Goal: Task Accomplishment & Management: Use online tool/utility

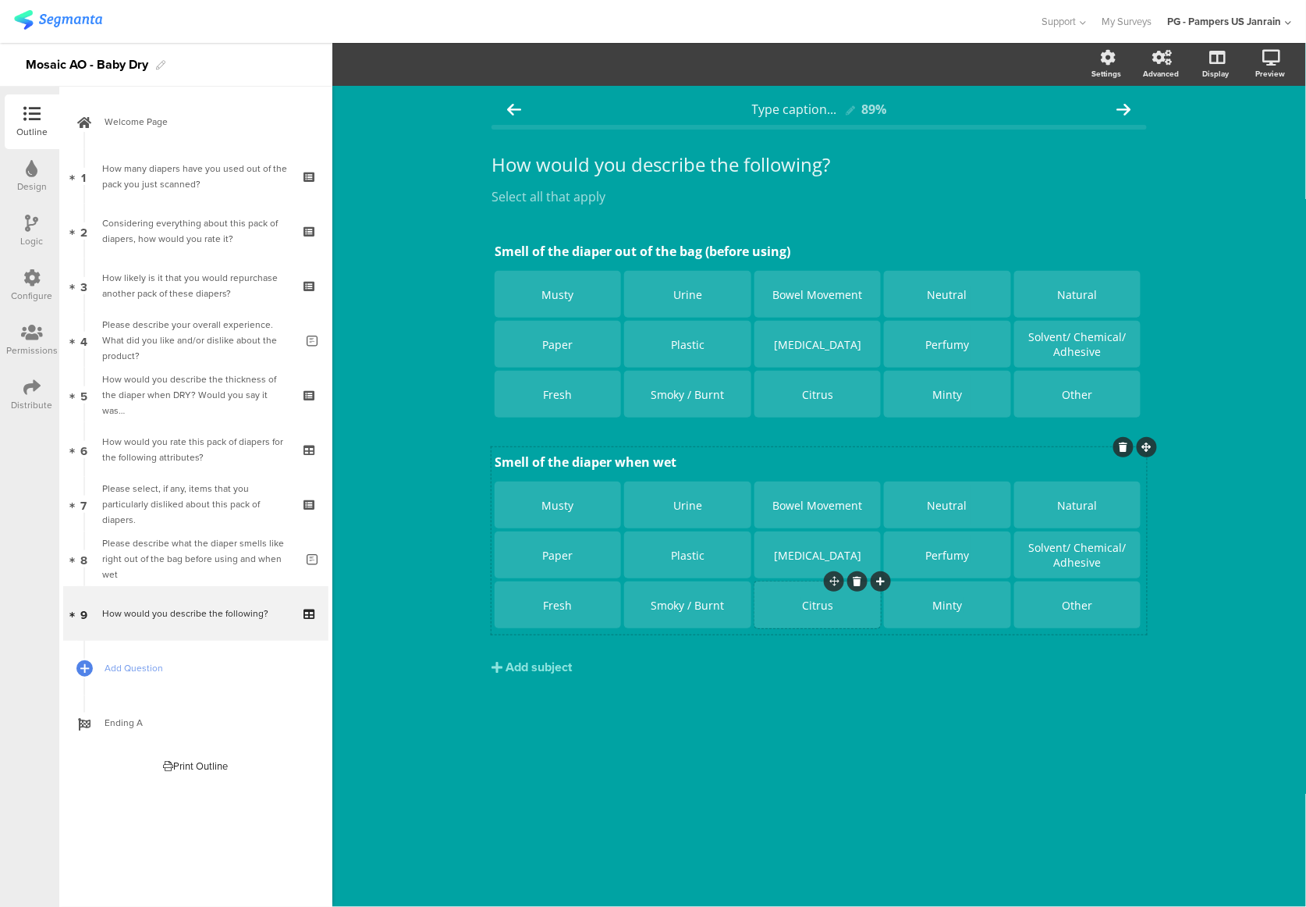
click at [822, 607] on div "Citrus" at bounding box center [818, 605] width 122 height 15
click at [838, 604] on div "Citrus" at bounding box center [818, 605] width 122 height 15
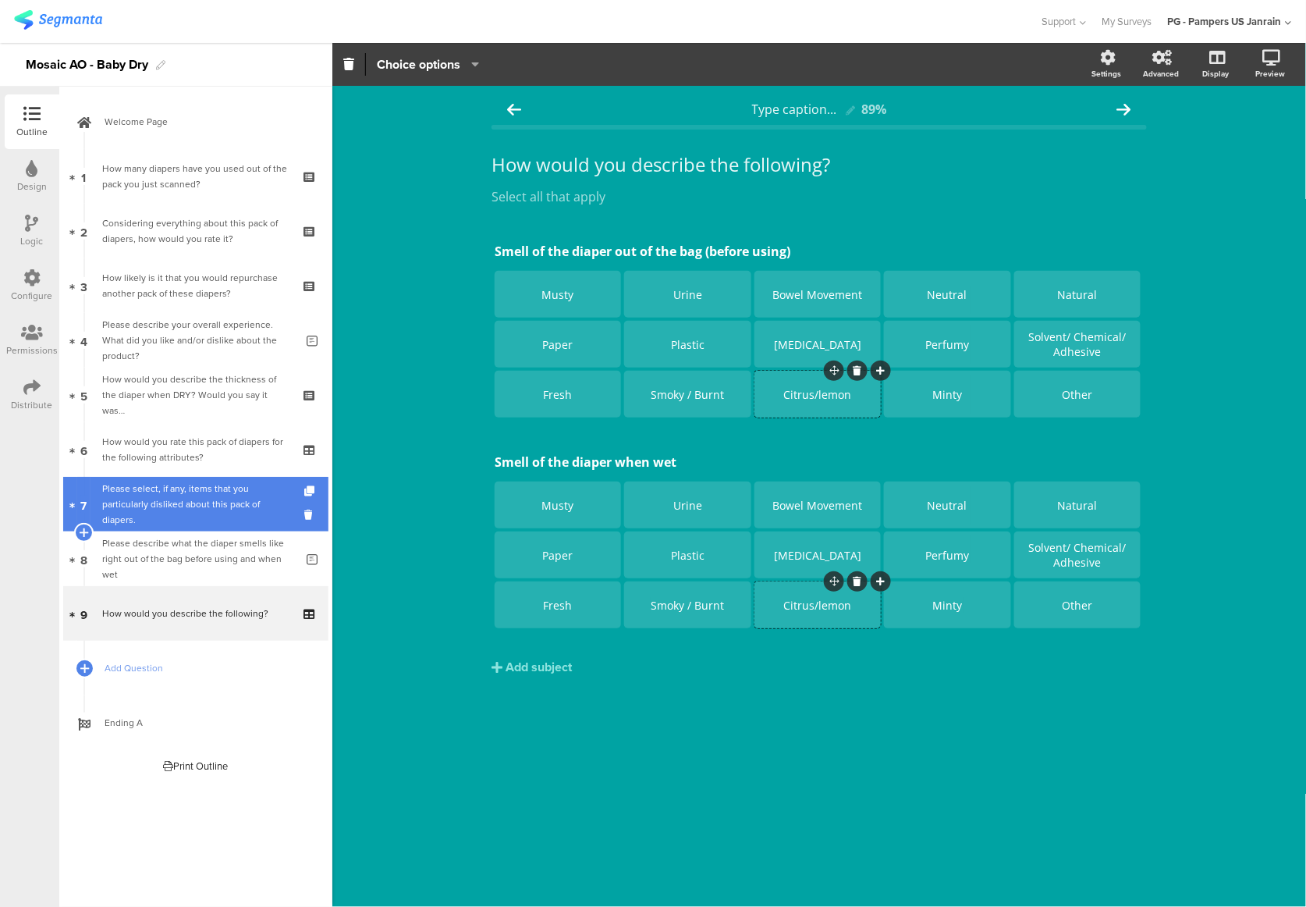
click at [195, 503] on div "Please select, if any, items that you particularly disliked about this pack of …" at bounding box center [195, 504] width 187 height 47
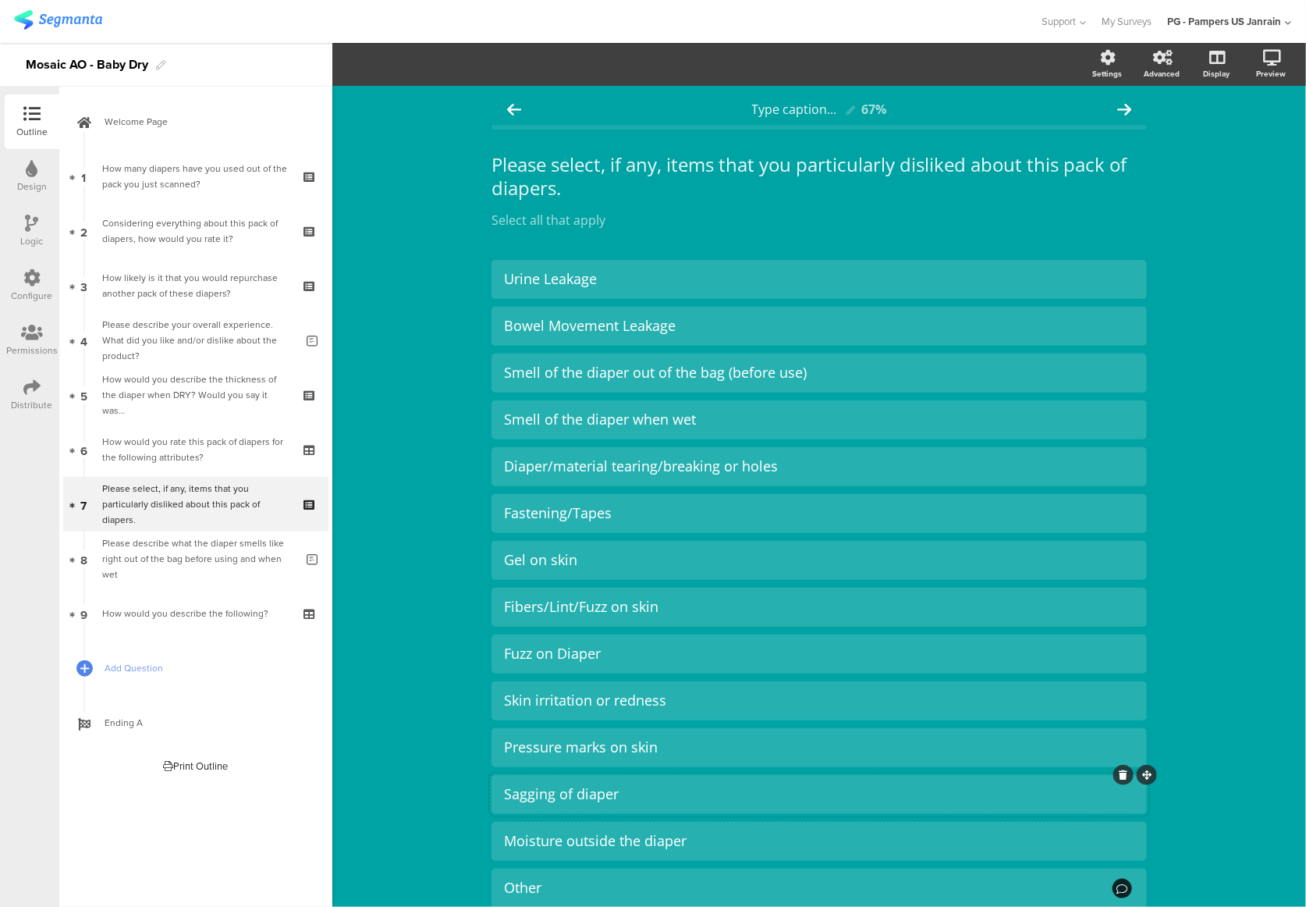
click at [659, 788] on div "Sagging of diaper" at bounding box center [819, 794] width 631 height 18
click at [545, 794] on div "Sagging of diaper" at bounding box center [819, 794] width 631 height 18
click at [553, 794] on div "Sagging//gapping of diaper" at bounding box center [819, 794] width 631 height 18
click at [438, 750] on div "Type caption... 67% Please select, if any, items that you particularly disliked…" at bounding box center [819, 575] width 974 height 979
drag, startPoint x: 681, startPoint y: 797, endPoint x: 462, endPoint y: 793, distance: 218.6
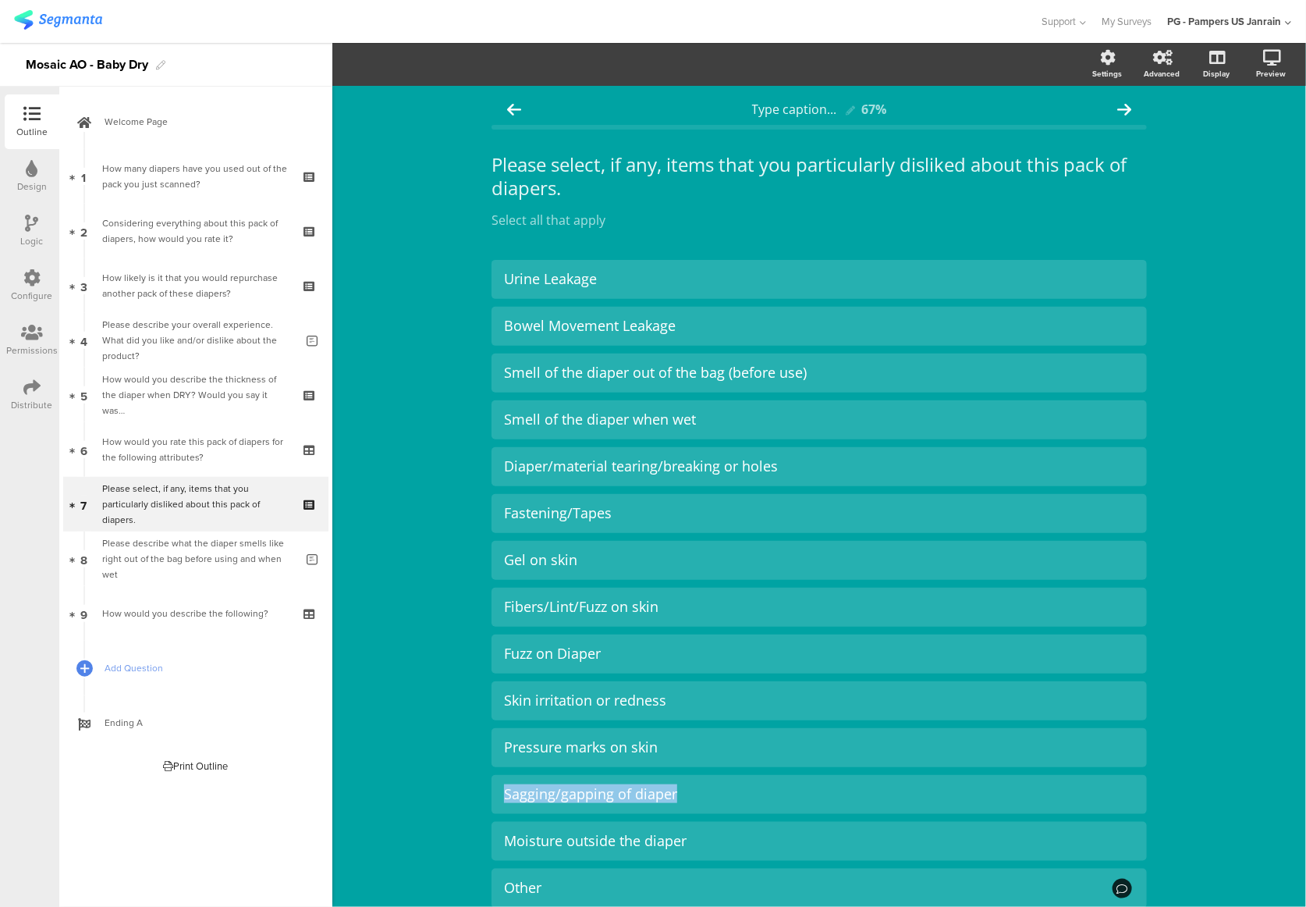
click at [462, 793] on div "Type caption... 67% Please select, if any, items that you particularly disliked…" at bounding box center [819, 575] width 974 height 979
drag, startPoint x: 623, startPoint y: 518, endPoint x: 492, endPoint y: 517, distance: 131.1
click at [492, 517] on div "Fastening/Tapes" at bounding box center [820, 513] width 656 height 39
paste div
click at [549, 796] on div "Sagging/gapping of diaper" at bounding box center [819, 794] width 631 height 18
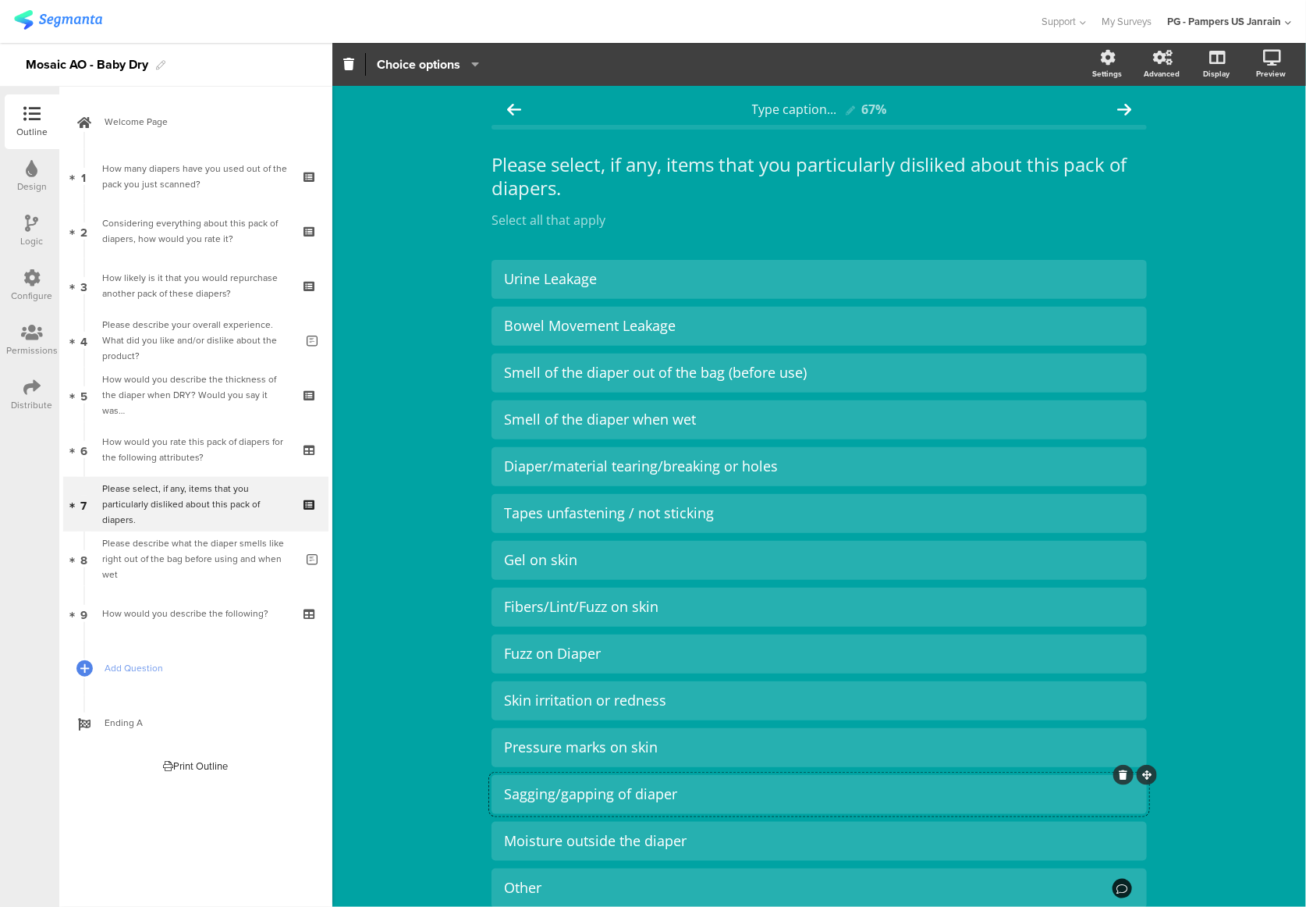
click at [554, 798] on div "Sagging/gapping of diaper" at bounding box center [819, 794] width 631 height 18
click at [396, 518] on div "Type caption... 67% Please select, if any, items that you particularly disliked…" at bounding box center [819, 575] width 974 height 979
click at [41, 285] on div "Configure" at bounding box center [32, 285] width 55 height 55
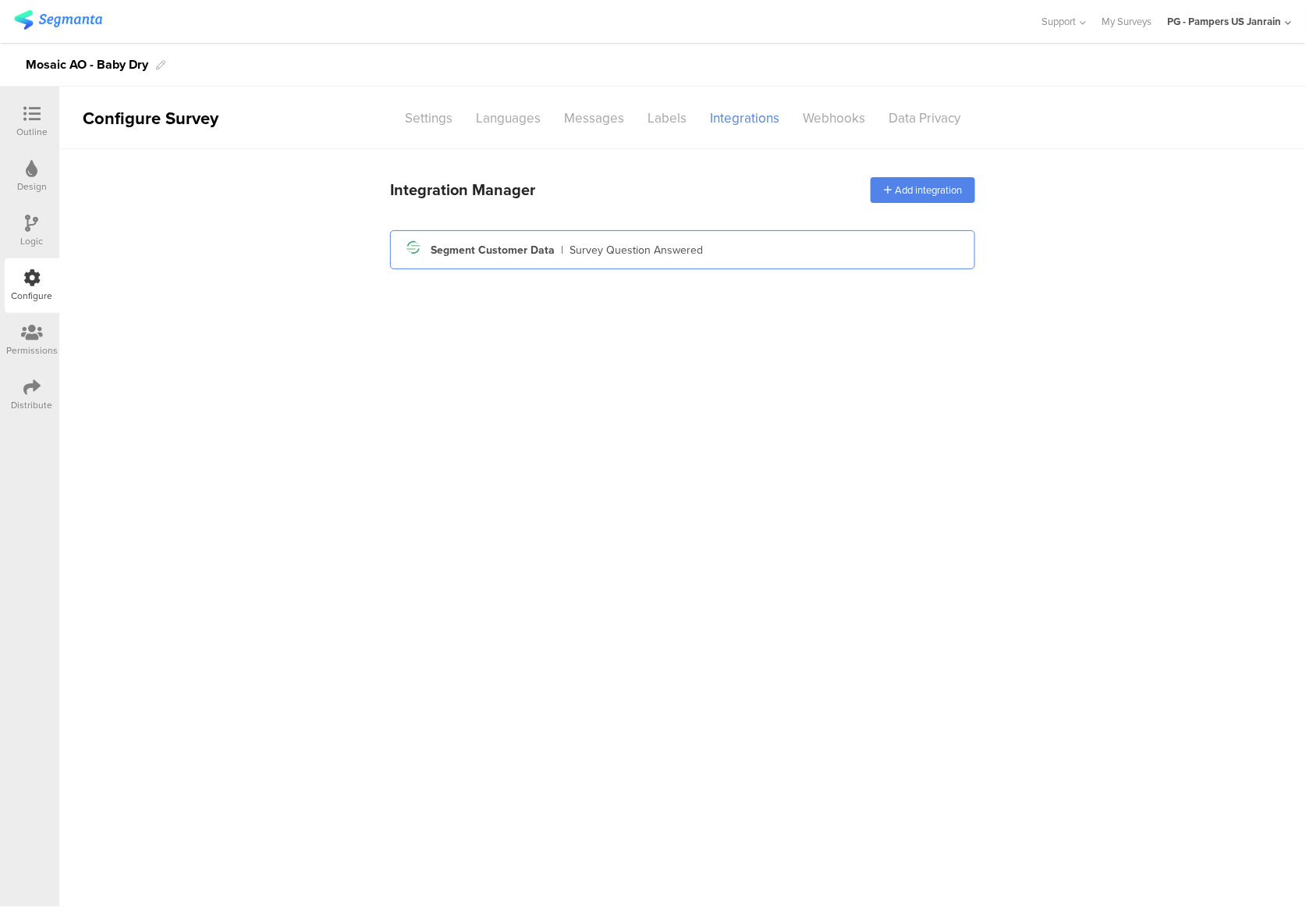
click at [607, 251] on div "Survey Question Answered" at bounding box center [636, 250] width 133 height 16
click at [603, 258] on div "Segment icon Created with Sketch. Segment Customer Data | Survey Question Answe…" at bounding box center [683, 249] width 560 height 27
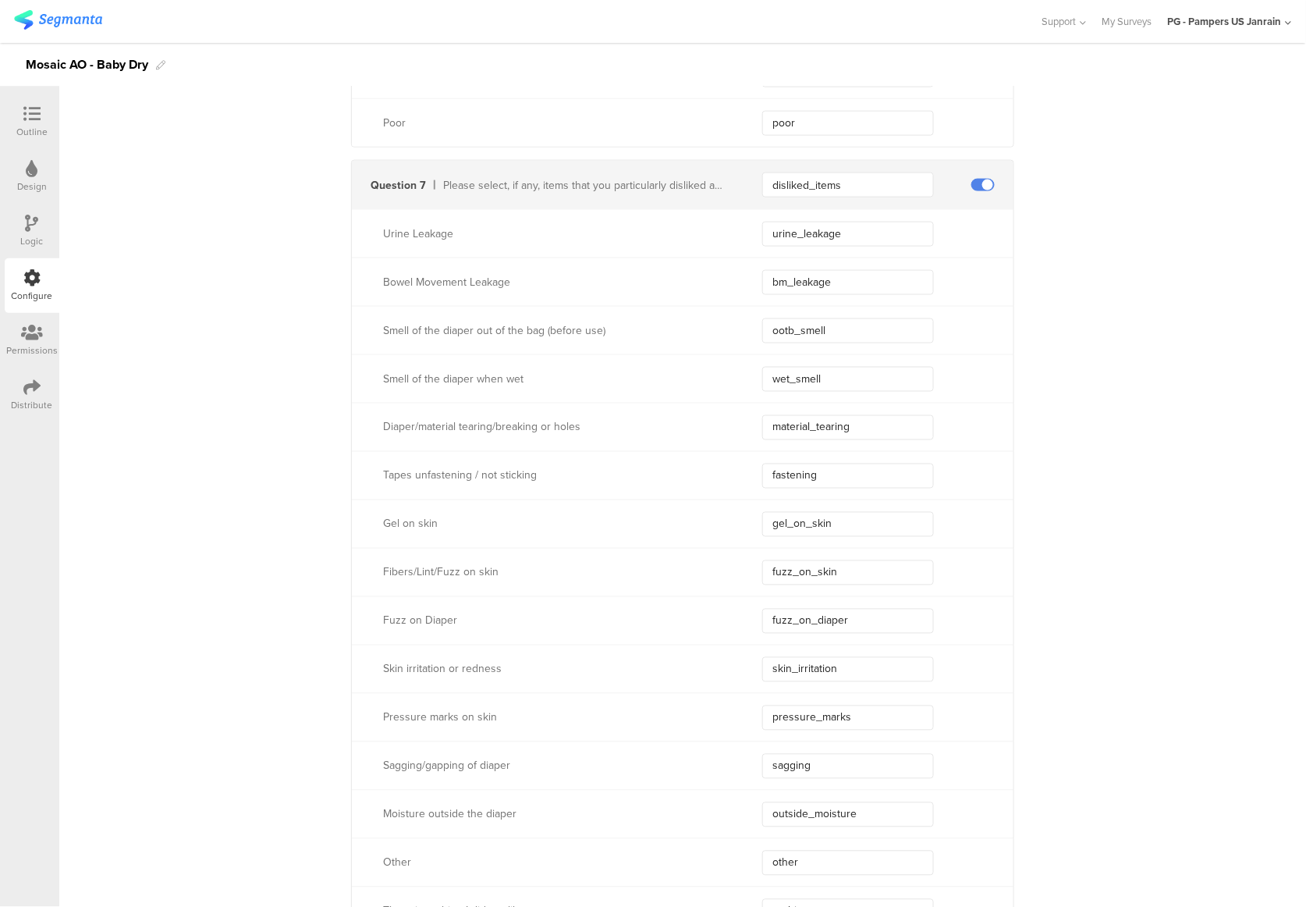
scroll to position [4683, 0]
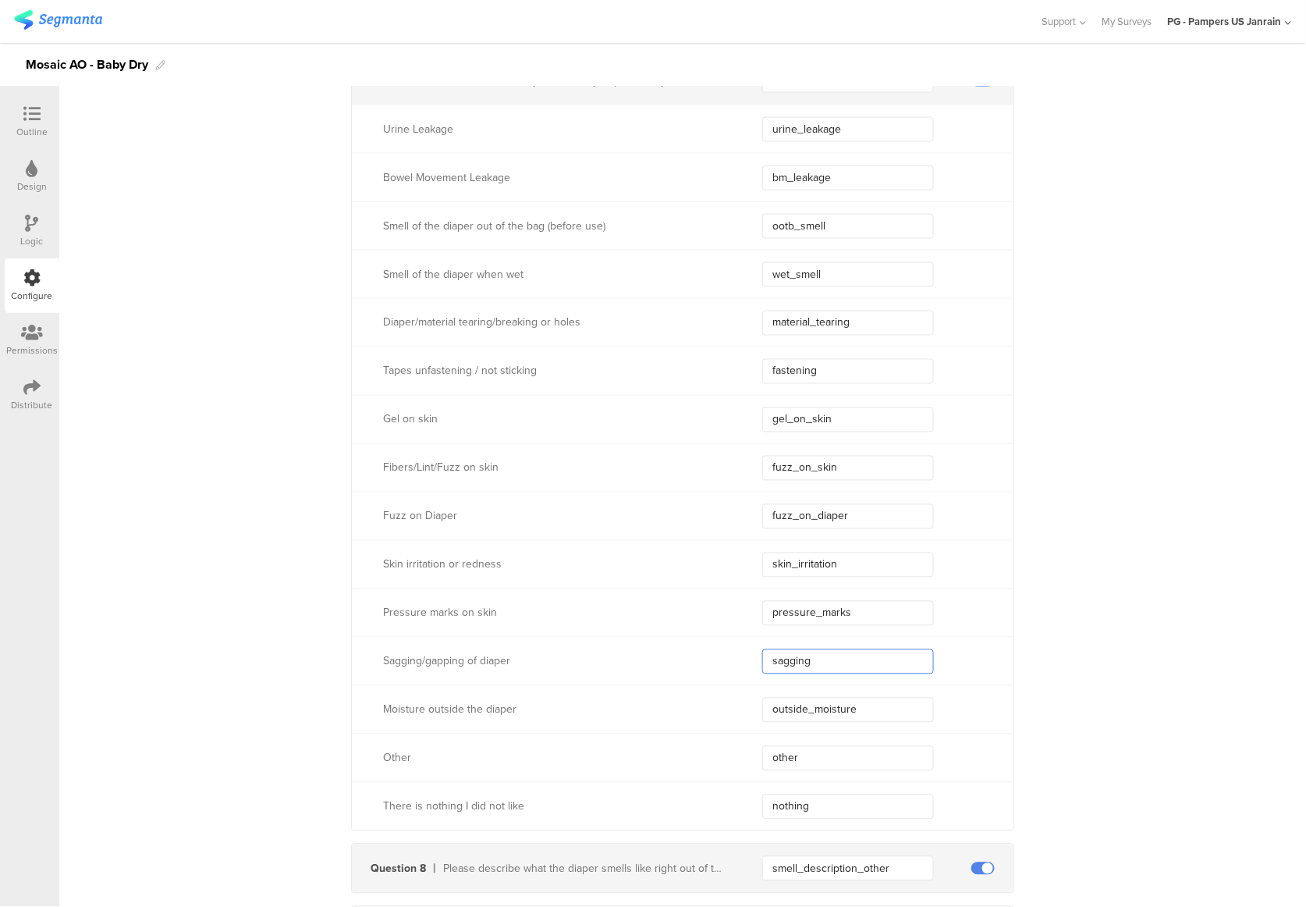
click at [821, 666] on input "sagging" at bounding box center [848, 661] width 172 height 25
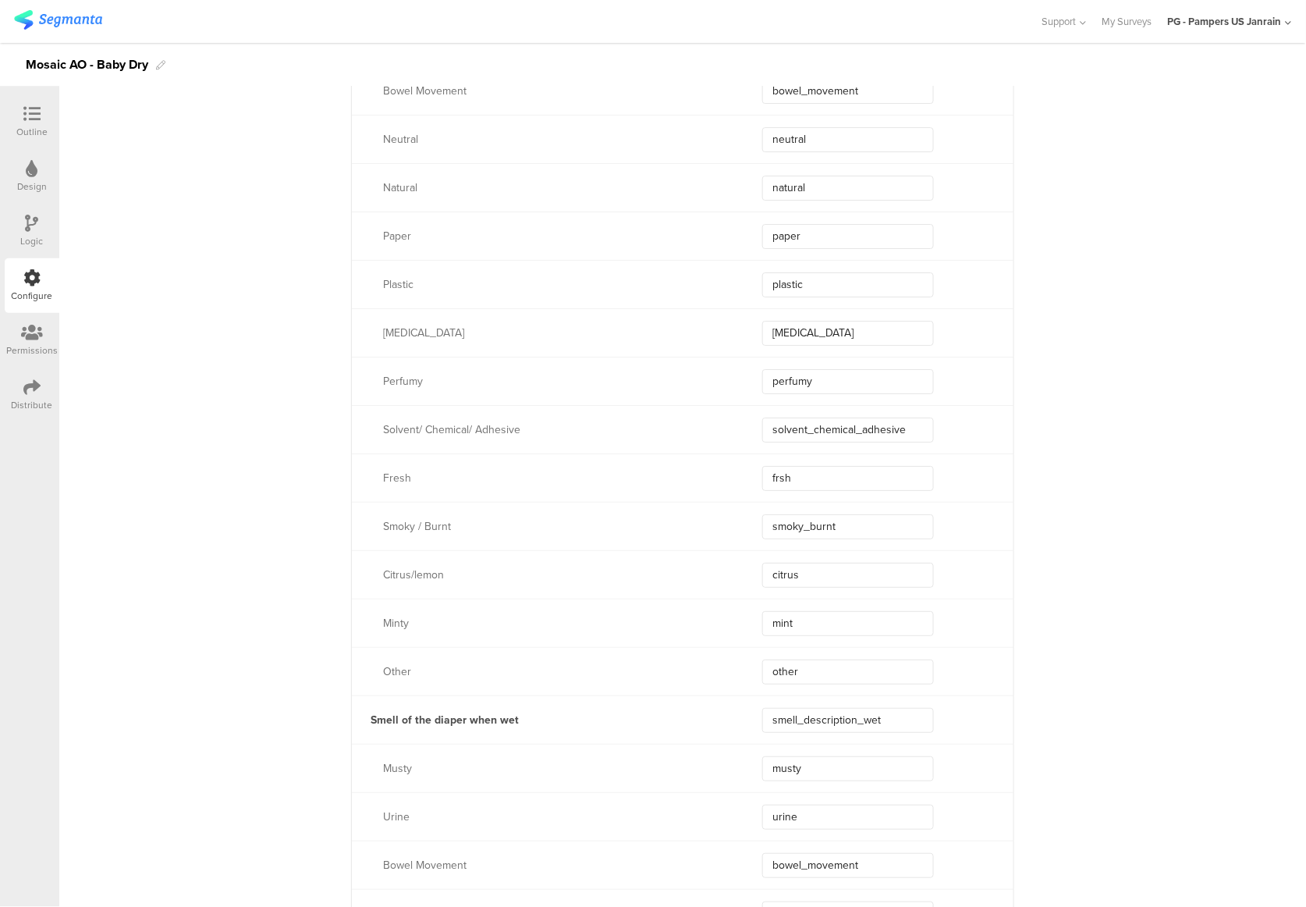
scroll to position [5723, 0]
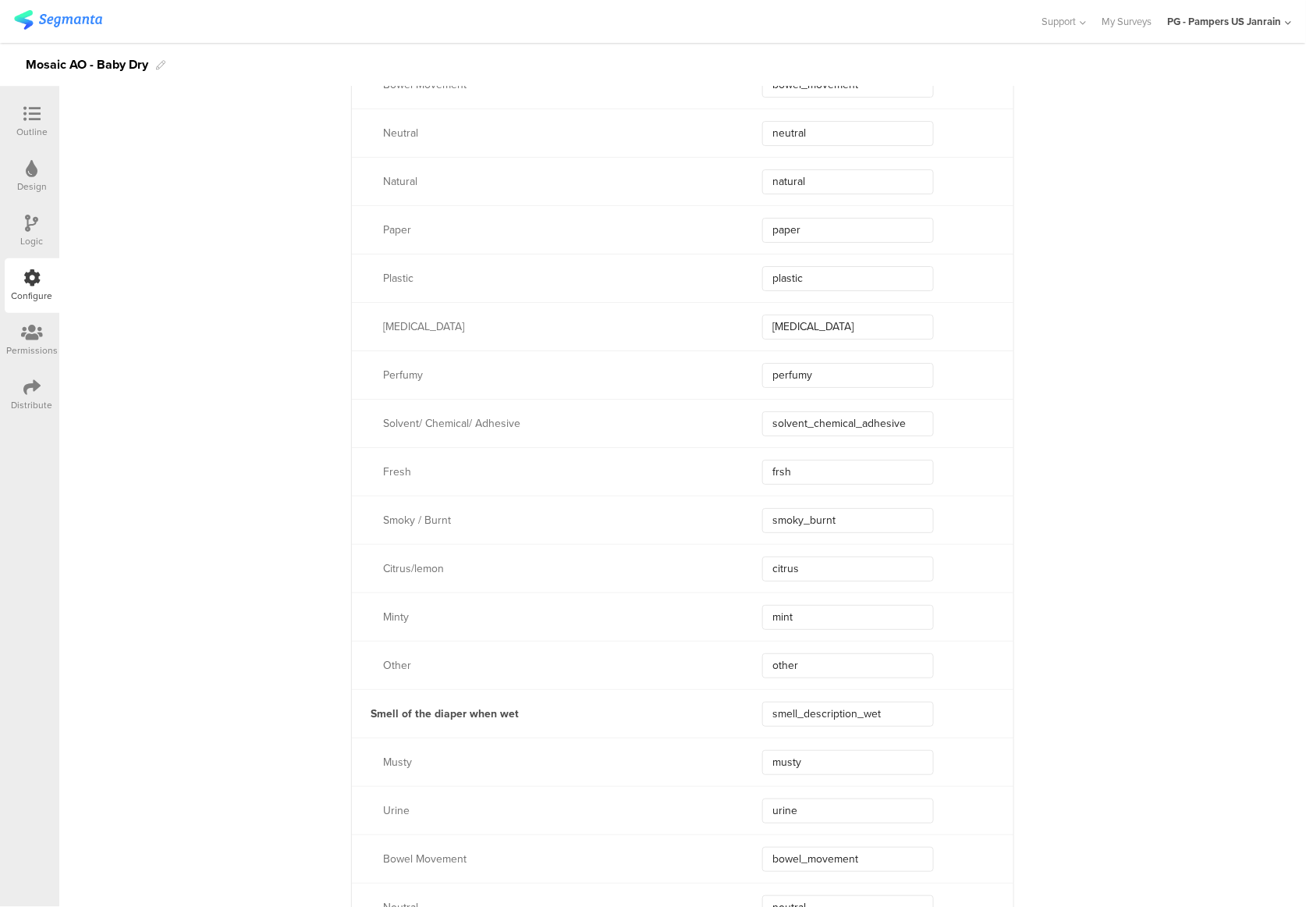
type input "sagging_gapping"
type input "fresh"
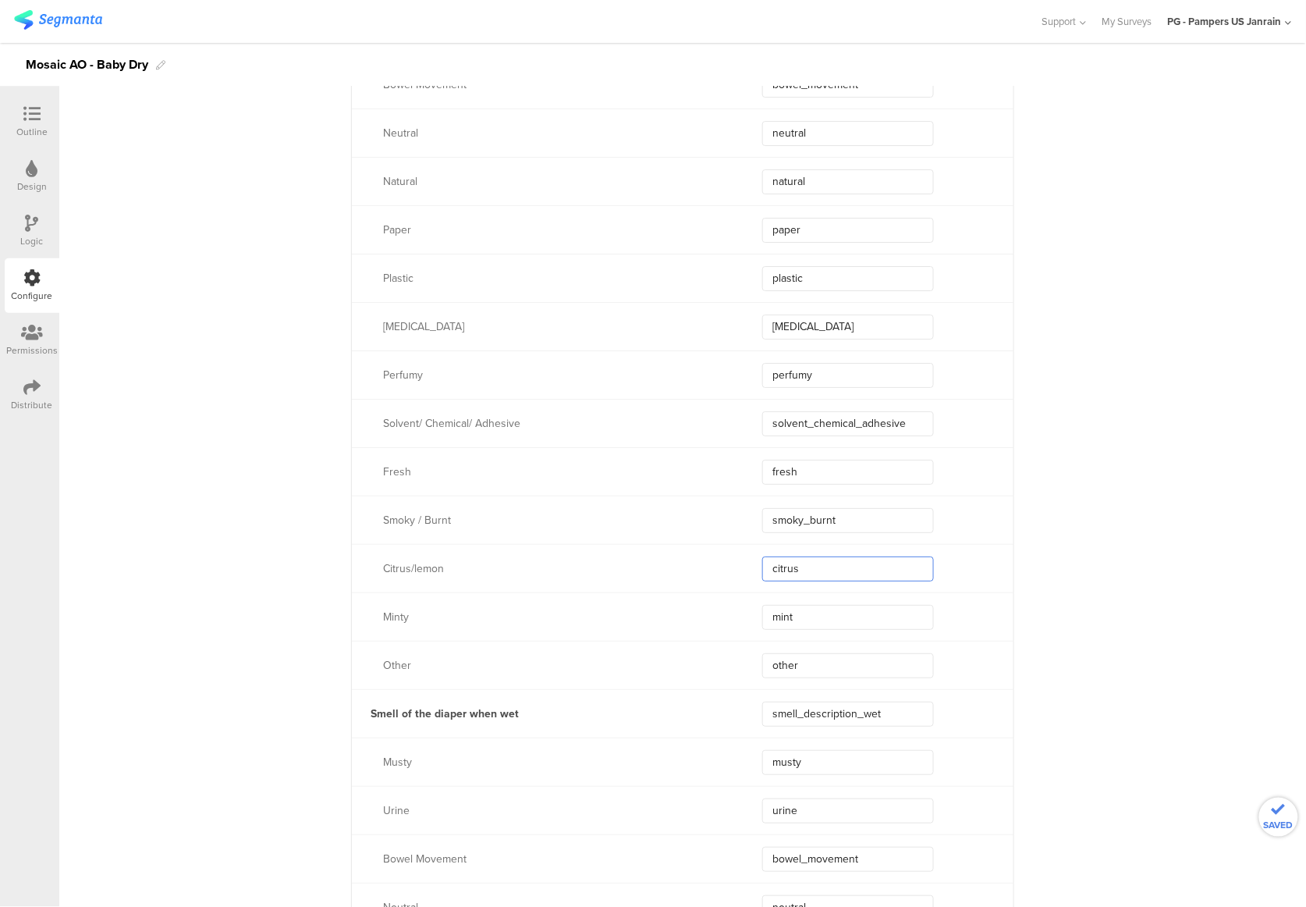
click at [837, 562] on input "citrus" at bounding box center [848, 568] width 172 height 25
click at [799, 610] on input "mint" at bounding box center [848, 617] width 172 height 25
type input "minty"
type input "mint"
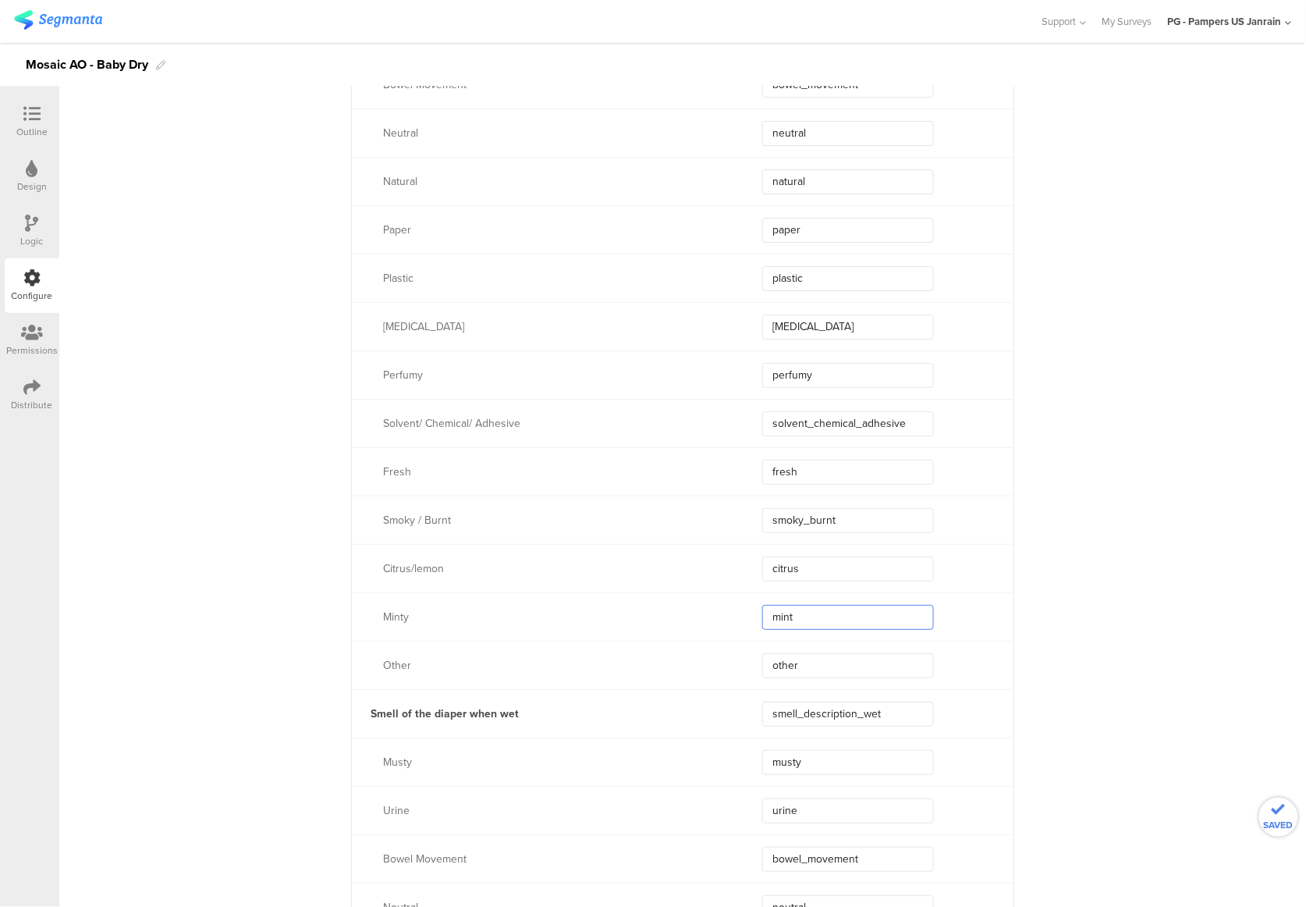
type input "mint"
click at [31, 128] on div "Outline" at bounding box center [31, 132] width 31 height 14
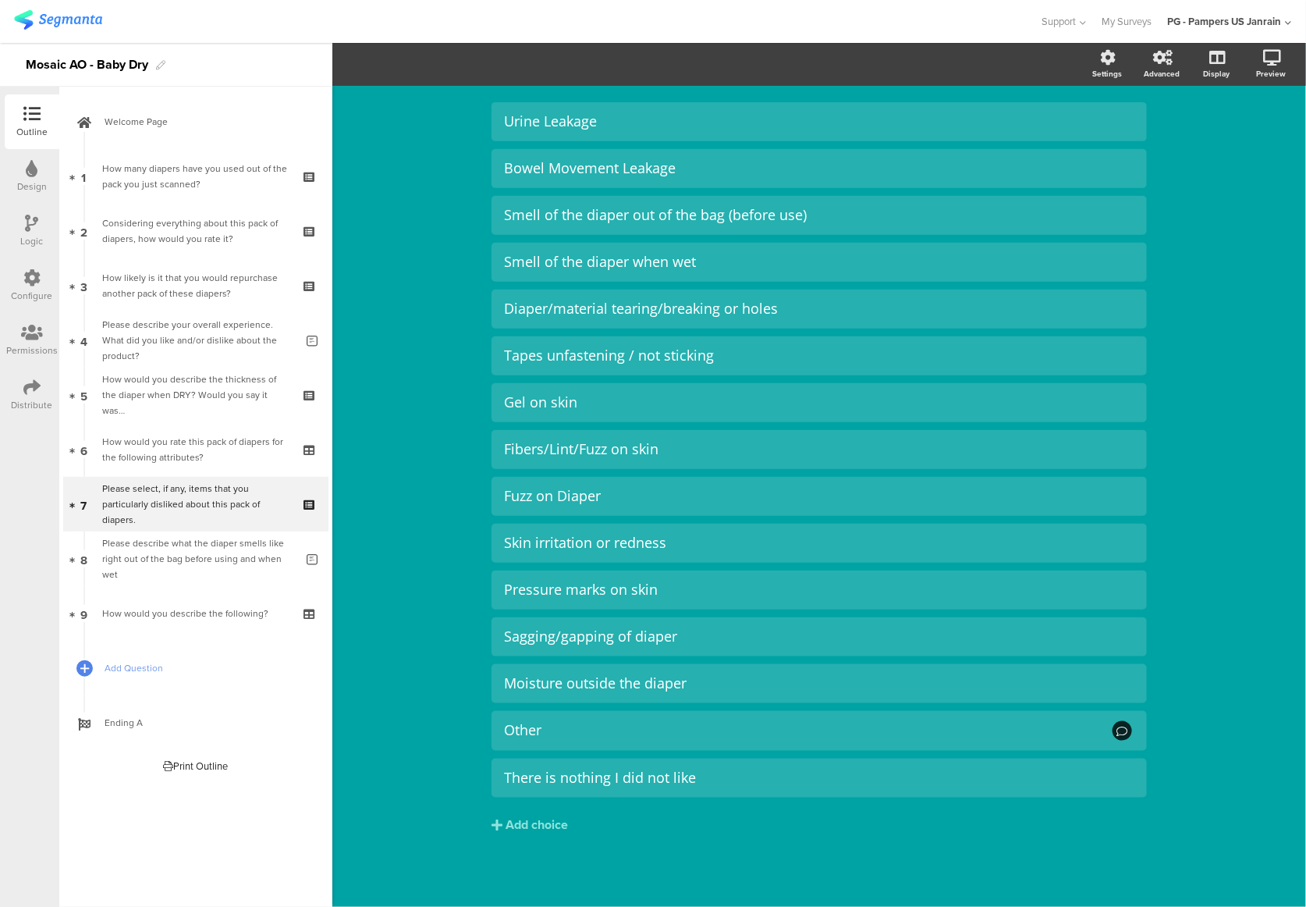
scroll to position [133, 0]
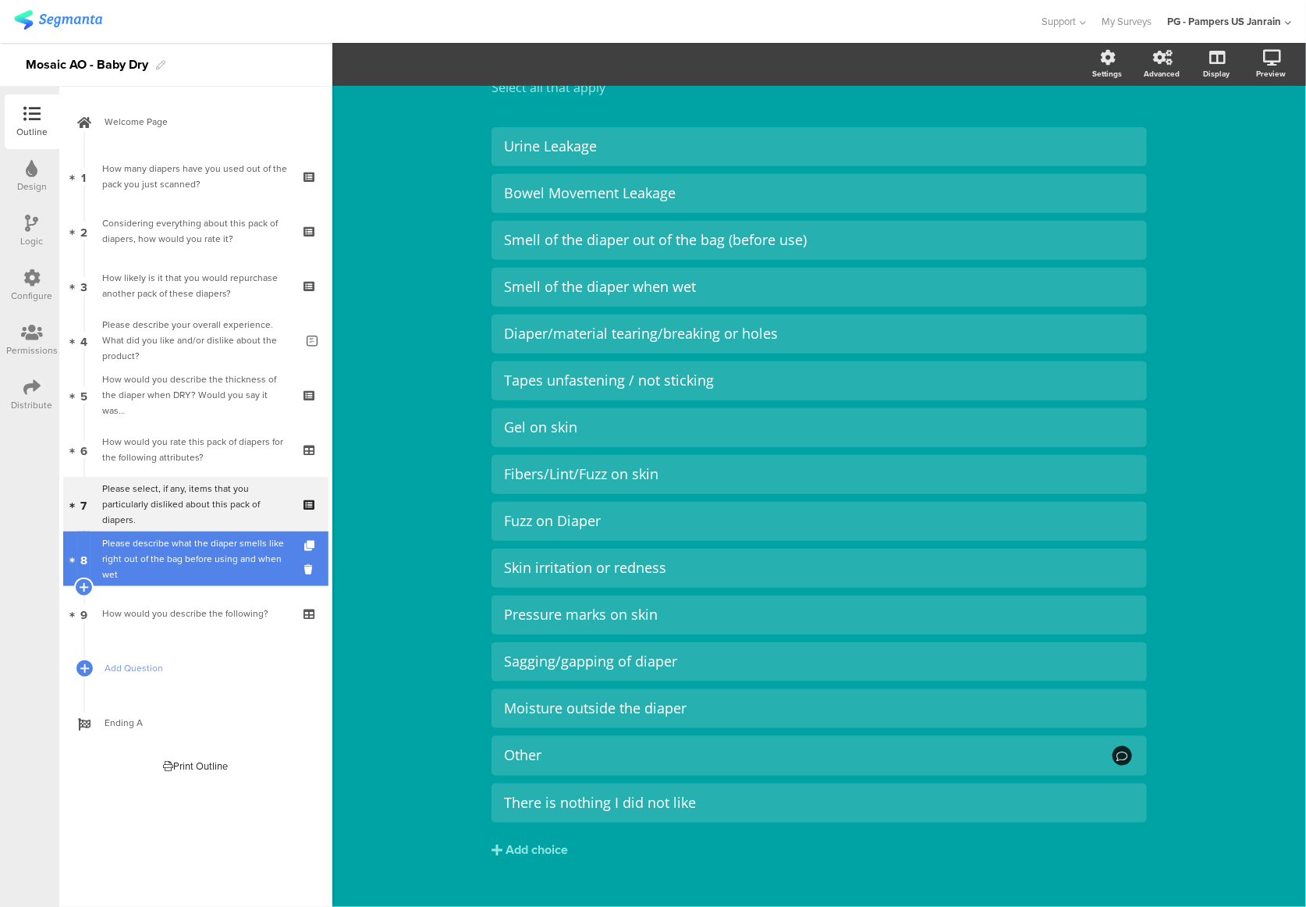
click at [169, 574] on link "8 Please describe what the diaper smells like right out of the bag before using…" at bounding box center [195, 558] width 265 height 55
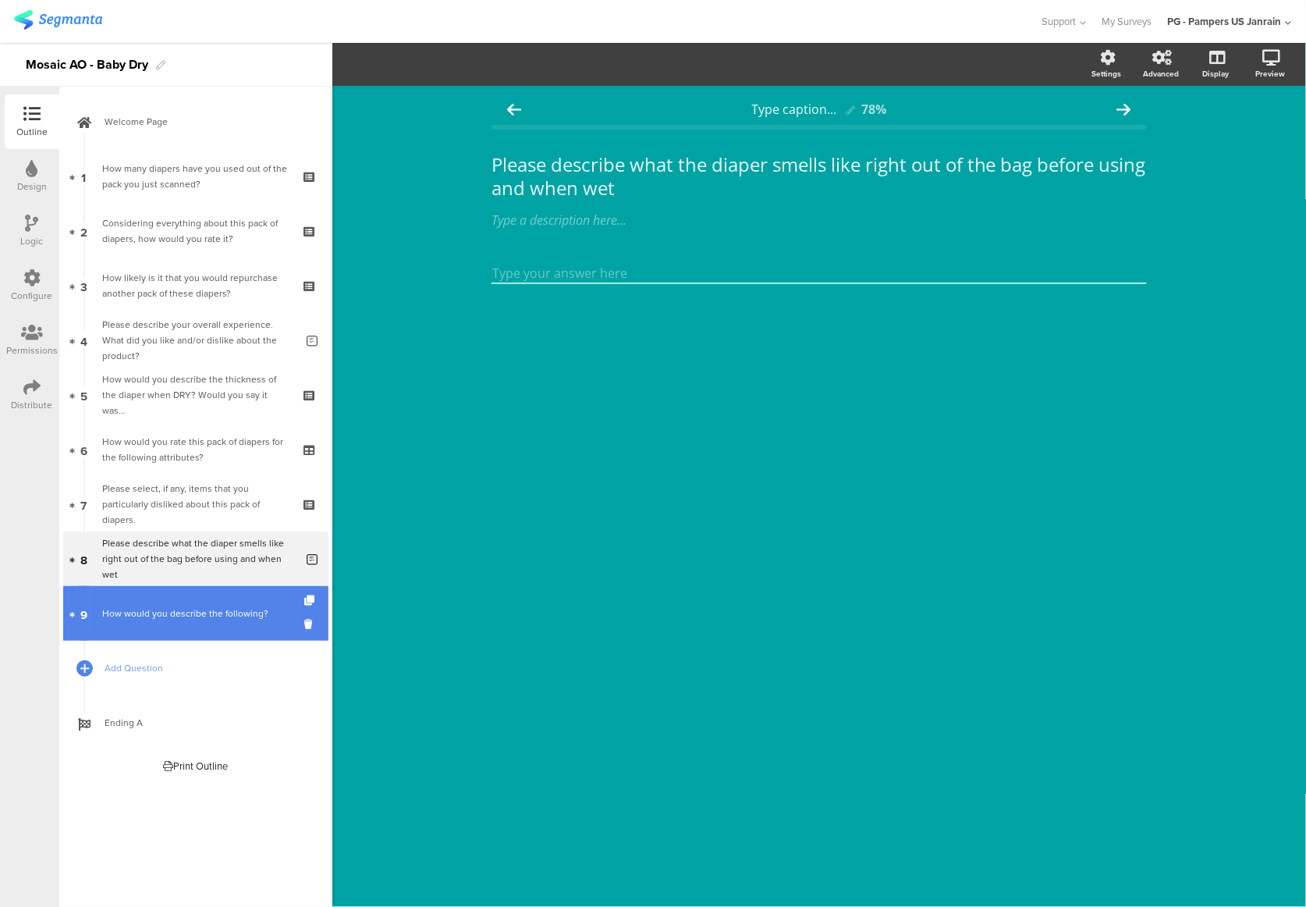
click at [176, 624] on link "9 How would you describe the following?" at bounding box center [195, 613] width 265 height 55
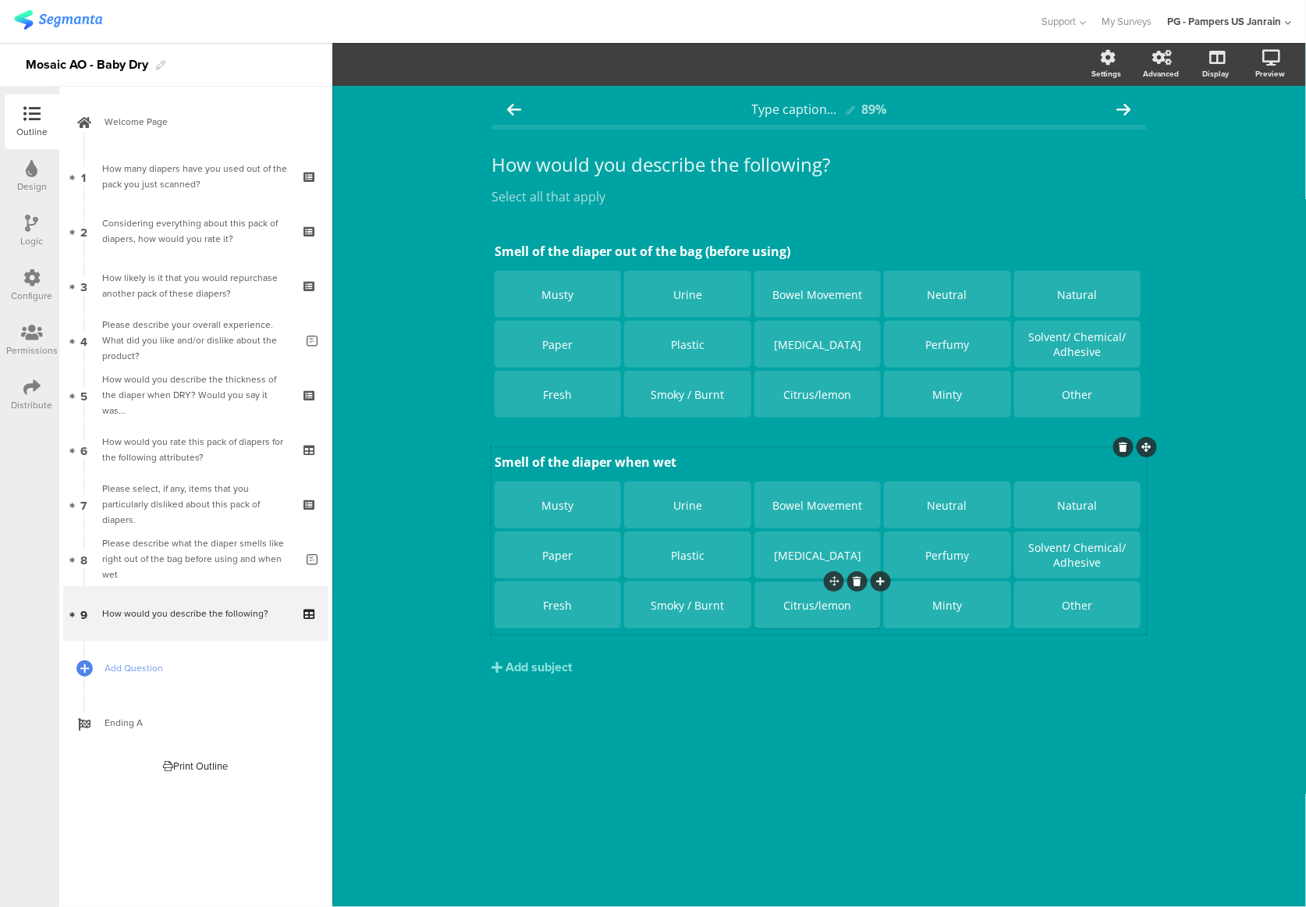
click at [823, 601] on div "Citrus/lemon" at bounding box center [818, 605] width 122 height 15
click at [824, 706] on div "Smell of the diaper out of the bag (before using) Smell of the diaper out of th…" at bounding box center [820, 483] width 656 height 494
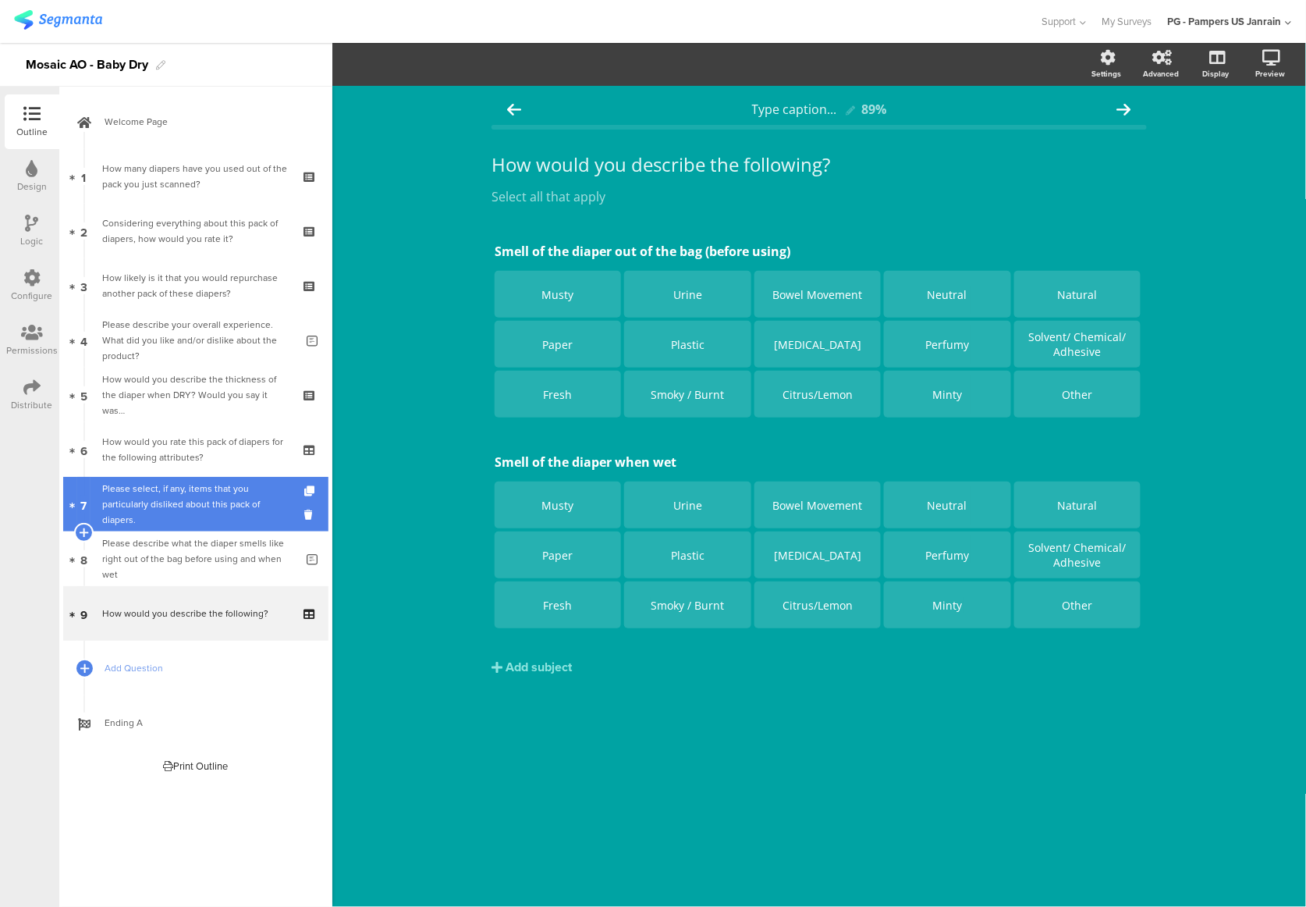
click at [176, 510] on div "Please select, if any, items that you particularly disliked about this pack of …" at bounding box center [195, 504] width 187 height 47
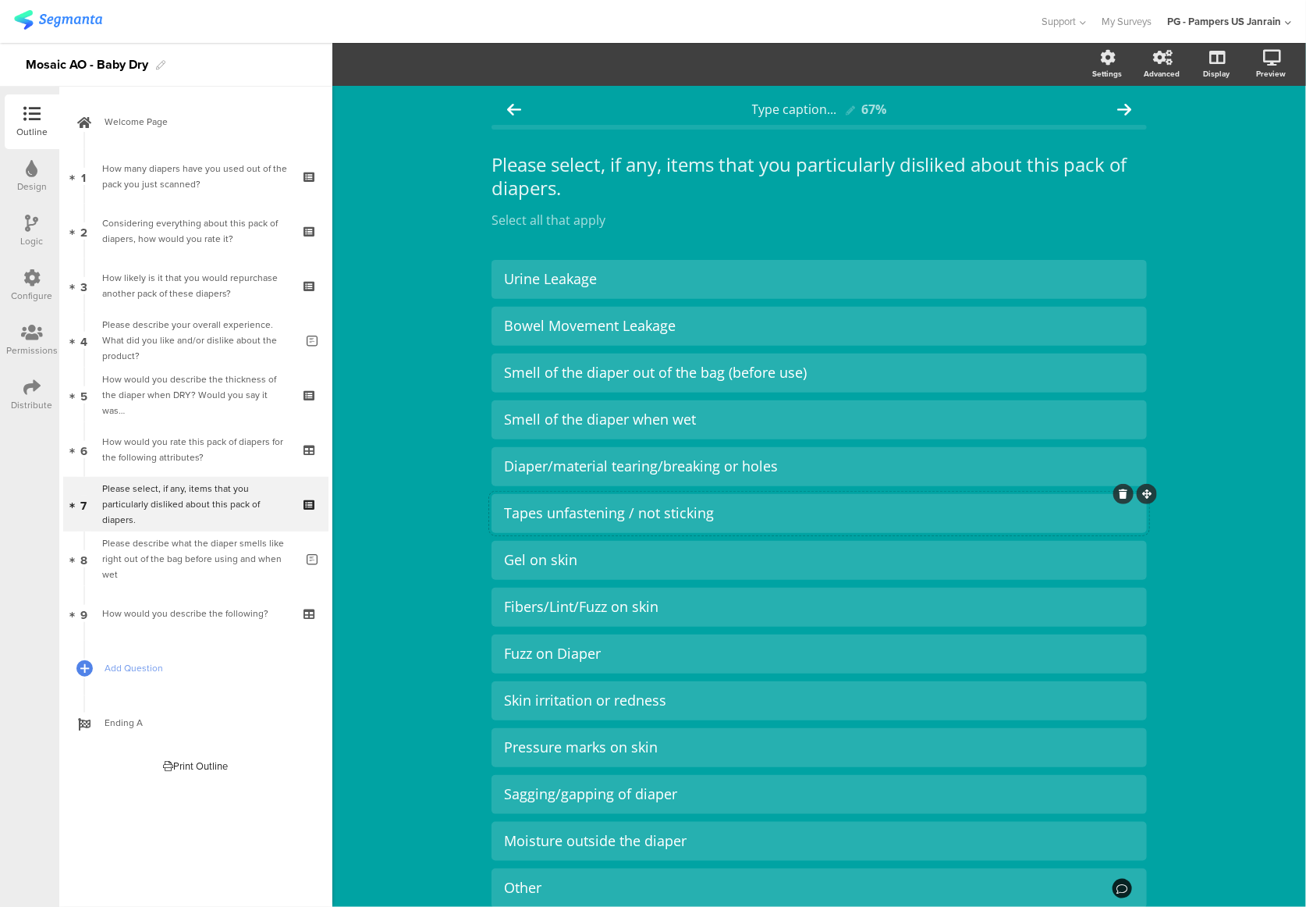
click at [662, 506] on div "Tapes unfastening / not sticking" at bounding box center [819, 513] width 631 height 18
copy div "Tapes unfastening / not sticking"
click at [460, 510] on div "Type caption... 67% Please select, if any, items that you particularly disliked…" at bounding box center [819, 575] width 974 height 979
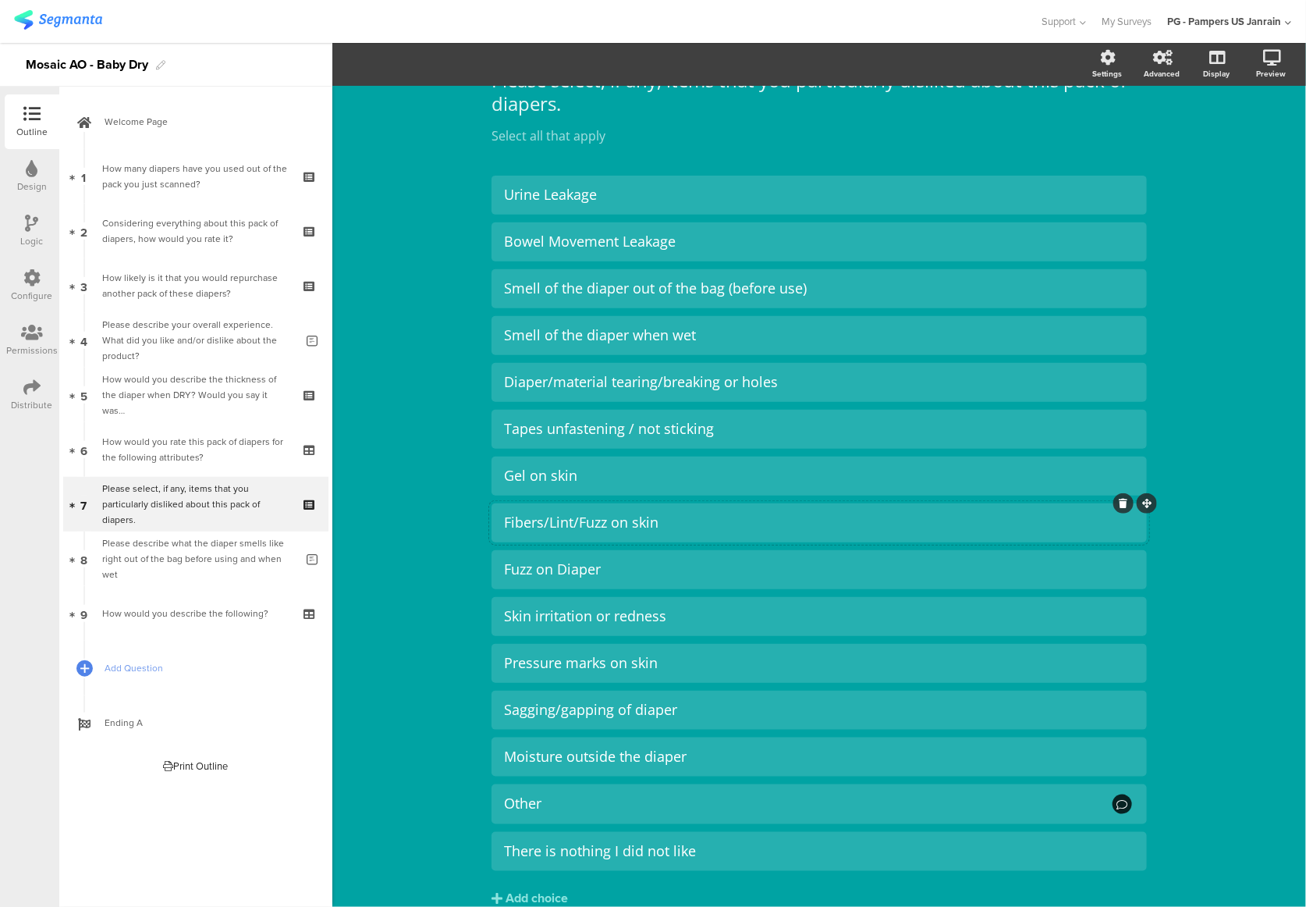
scroll to position [157, 0]
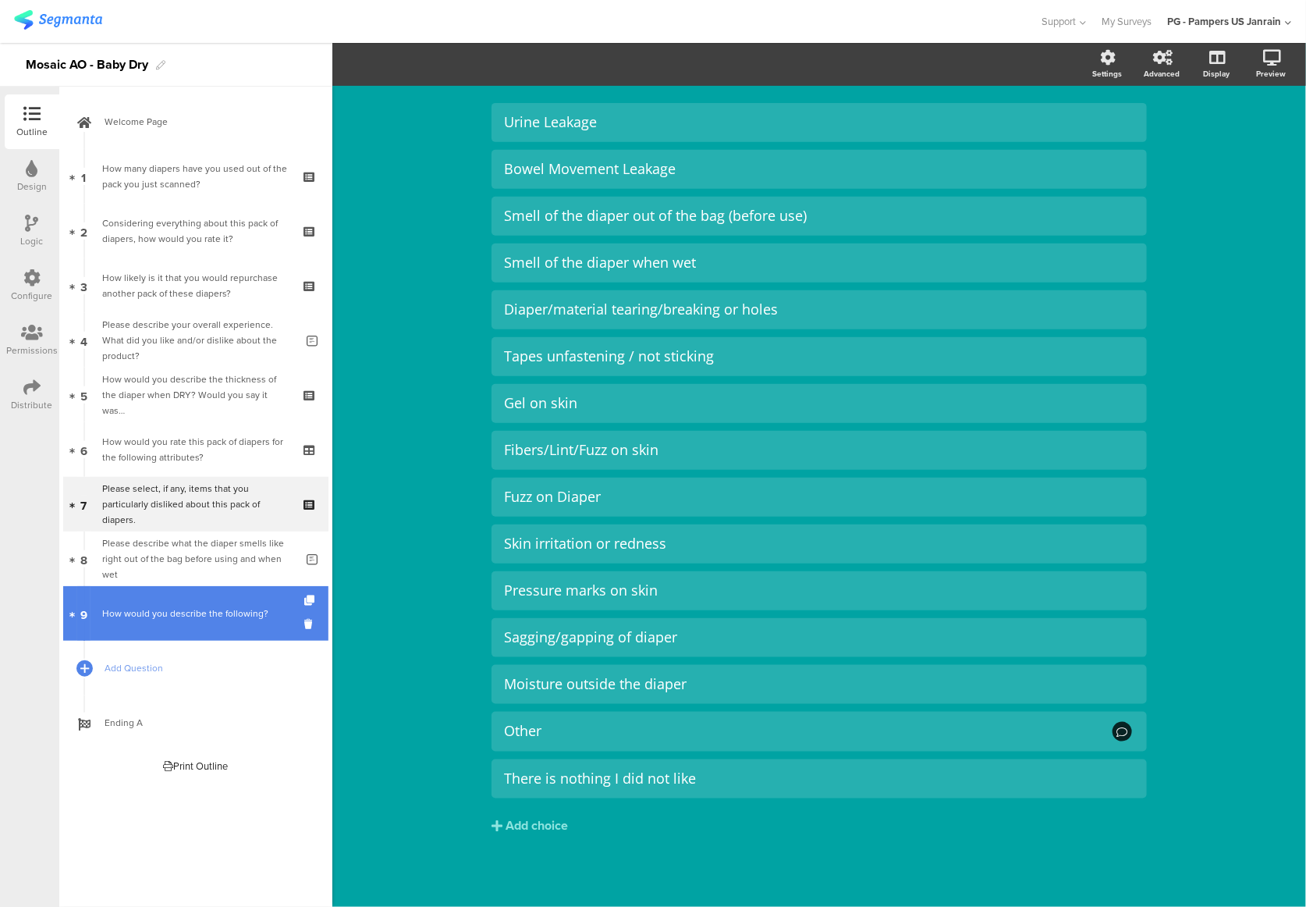
click at [195, 609] on div "How would you describe the following?" at bounding box center [195, 614] width 187 height 16
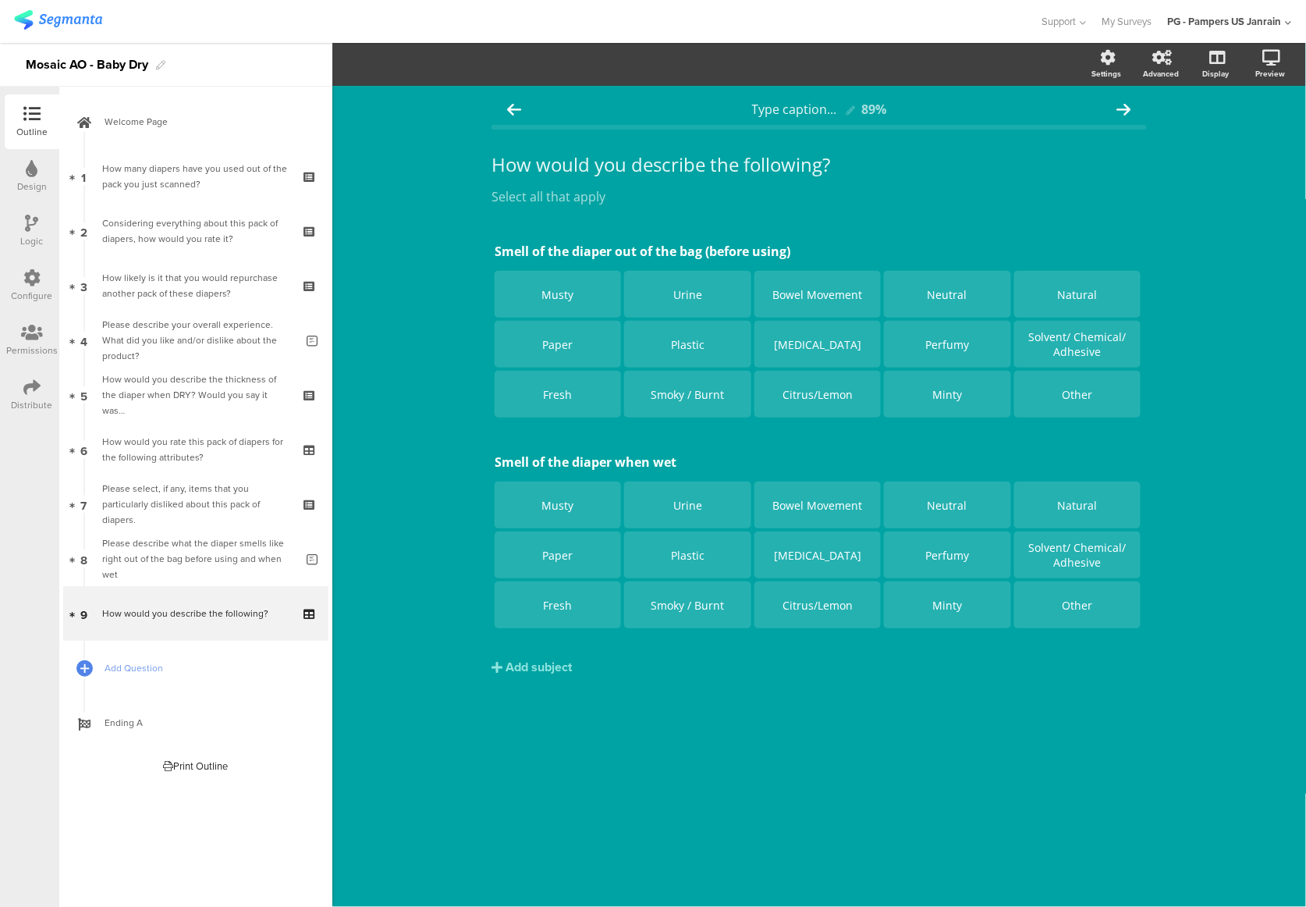
click at [34, 286] on div at bounding box center [31, 279] width 17 height 20
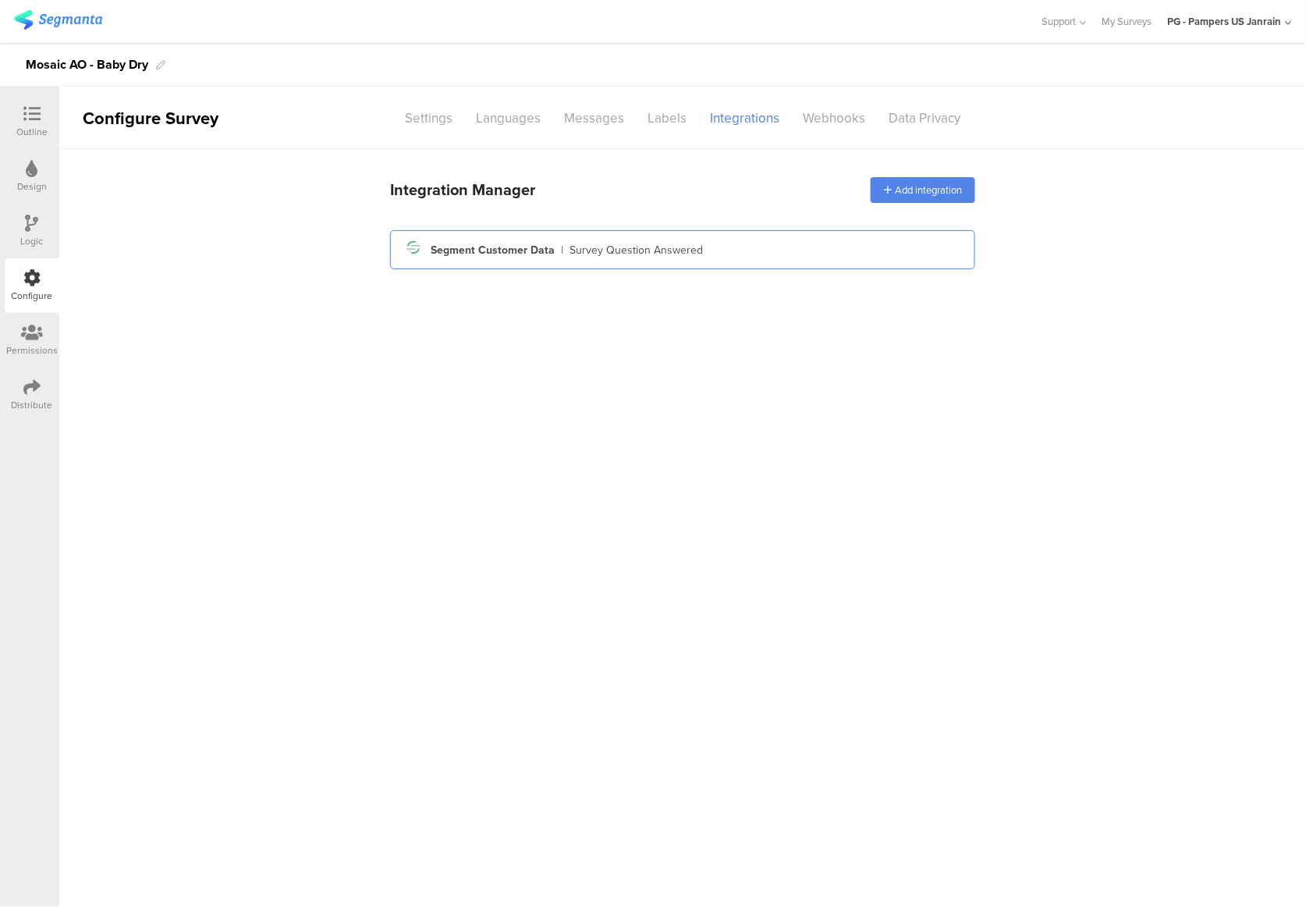
click at [709, 237] on div "Segment icon Created with Sketch. Segment Customer Data | Survey Question Answe…" at bounding box center [683, 249] width 560 height 27
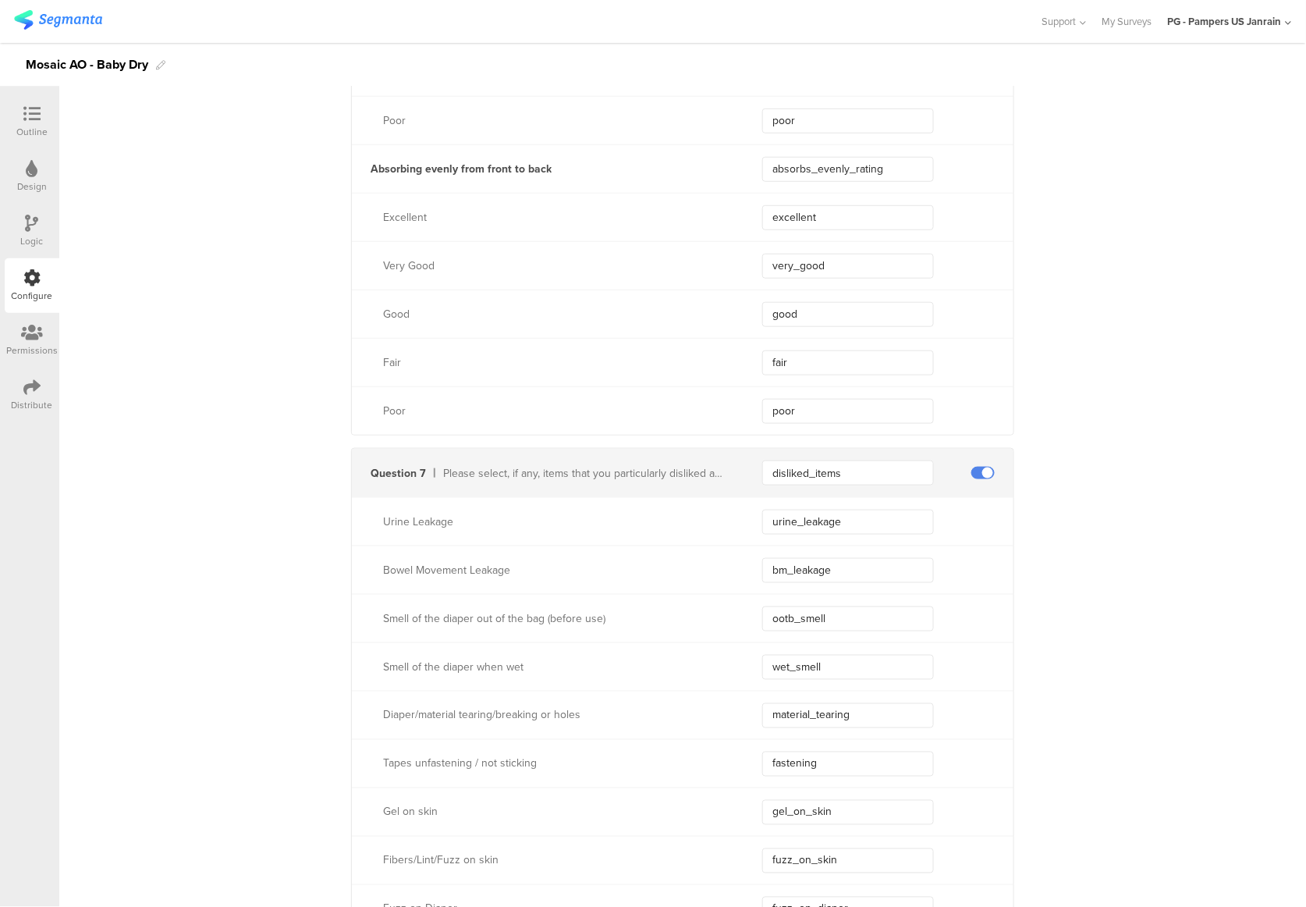
scroll to position [4266, 0]
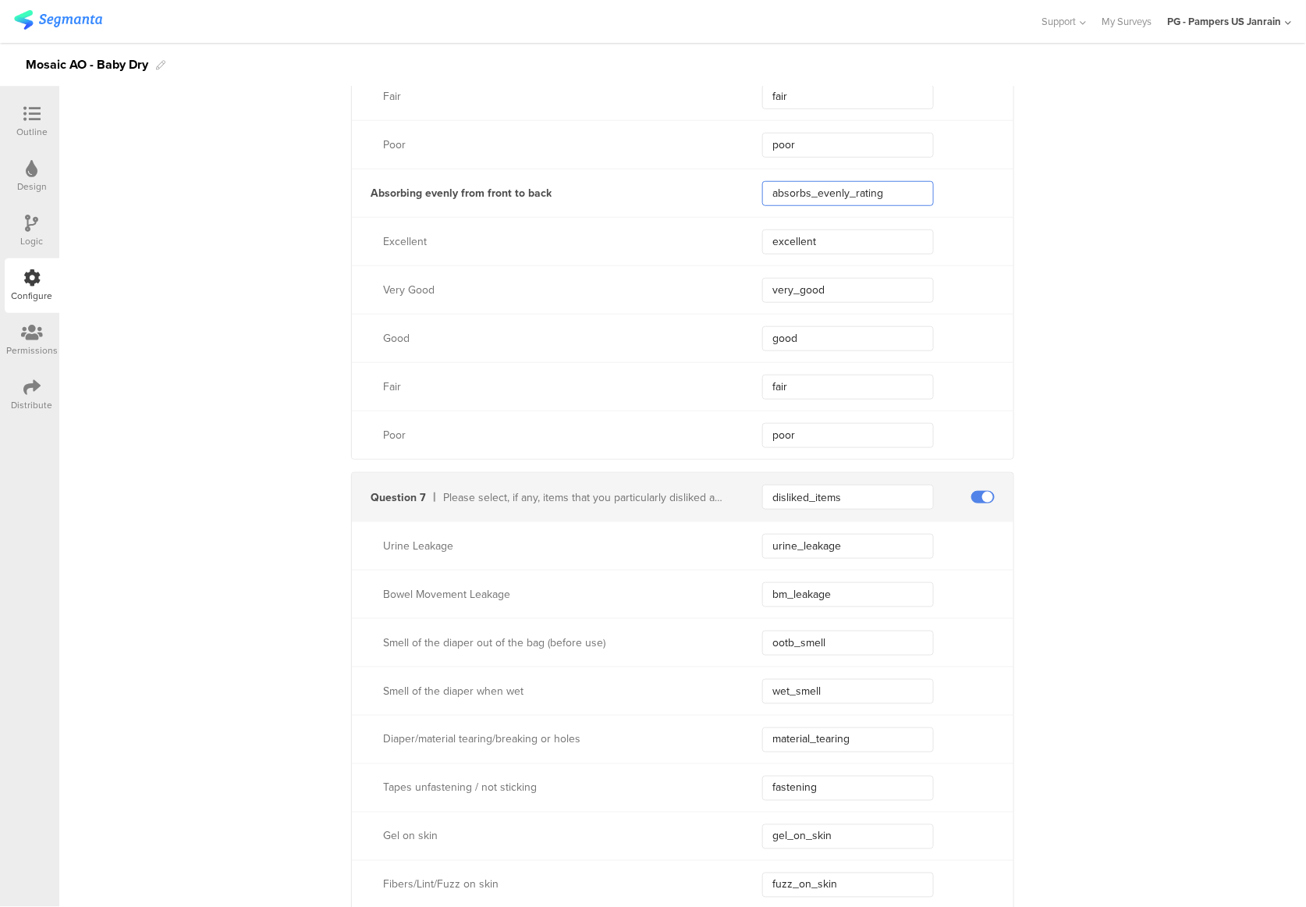
drag, startPoint x: 888, startPoint y: 194, endPoint x: 737, endPoint y: 201, distance: 151.6
click at [737, 201] on div "Absorbing evenly from front to back absorbs_evenly_rating" at bounding box center [683, 193] width 662 height 48
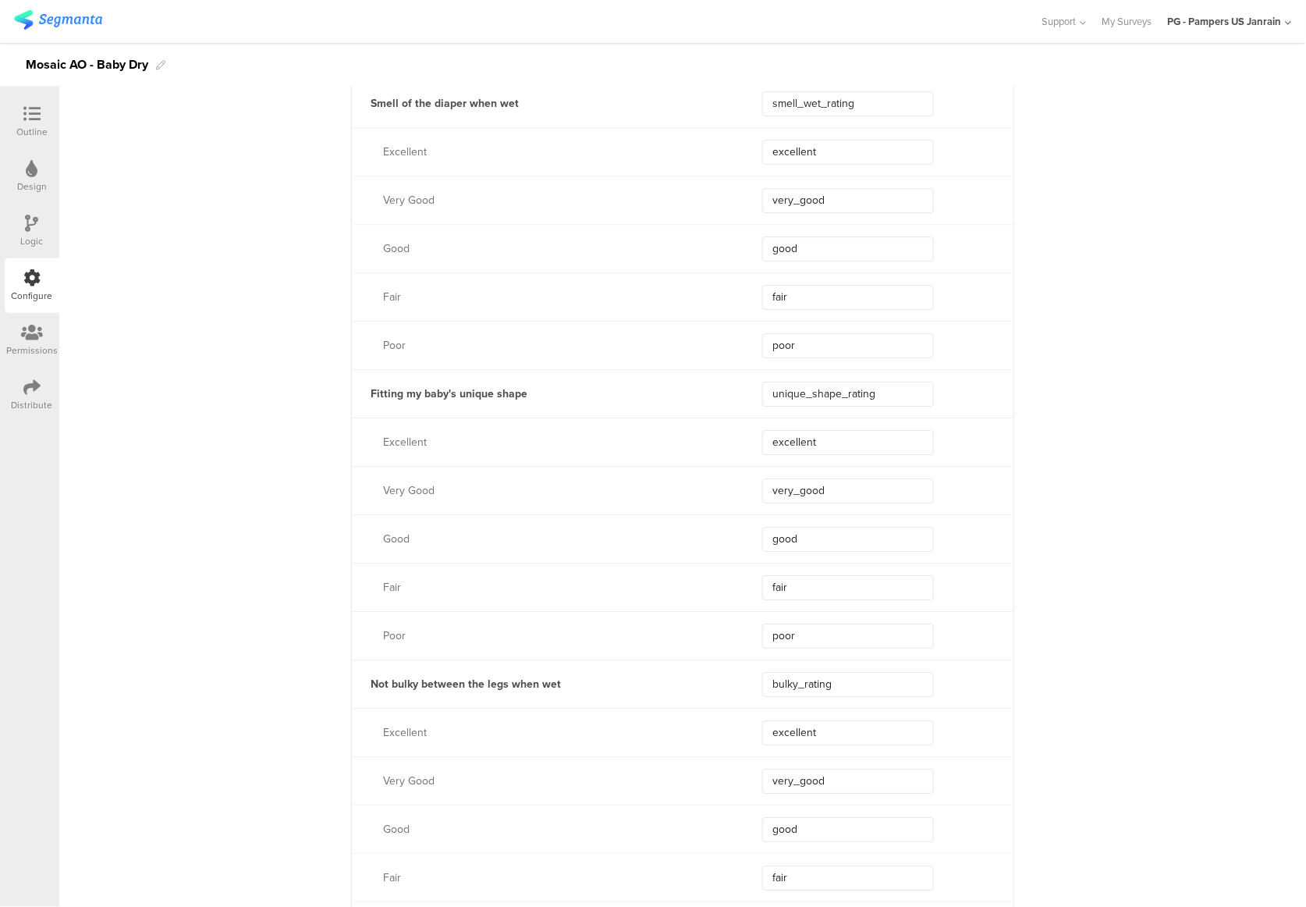
scroll to position [3329, 0]
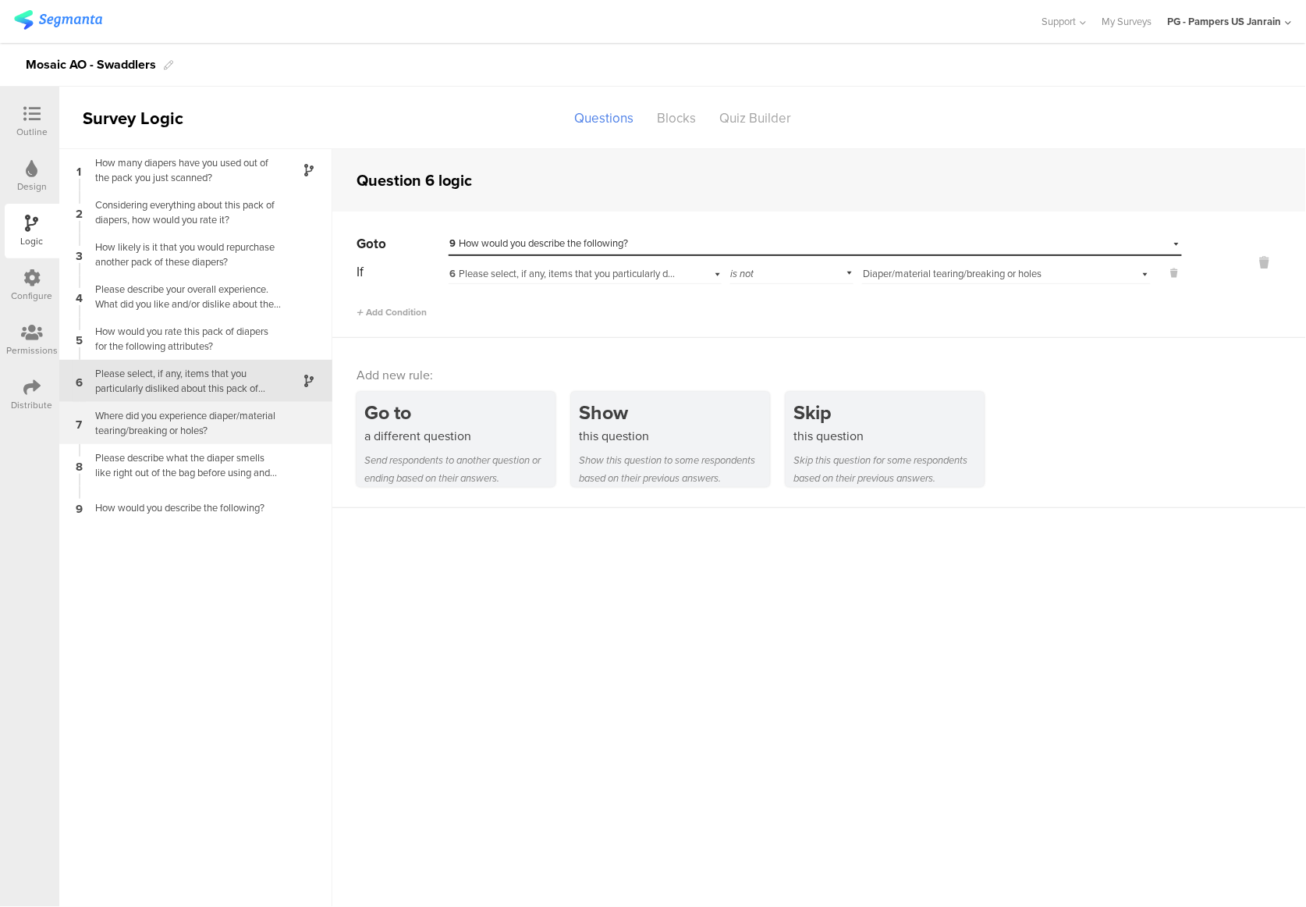
click at [198, 434] on div "Where did you experience diaper/material tearing/breaking or holes?" at bounding box center [183, 423] width 195 height 30
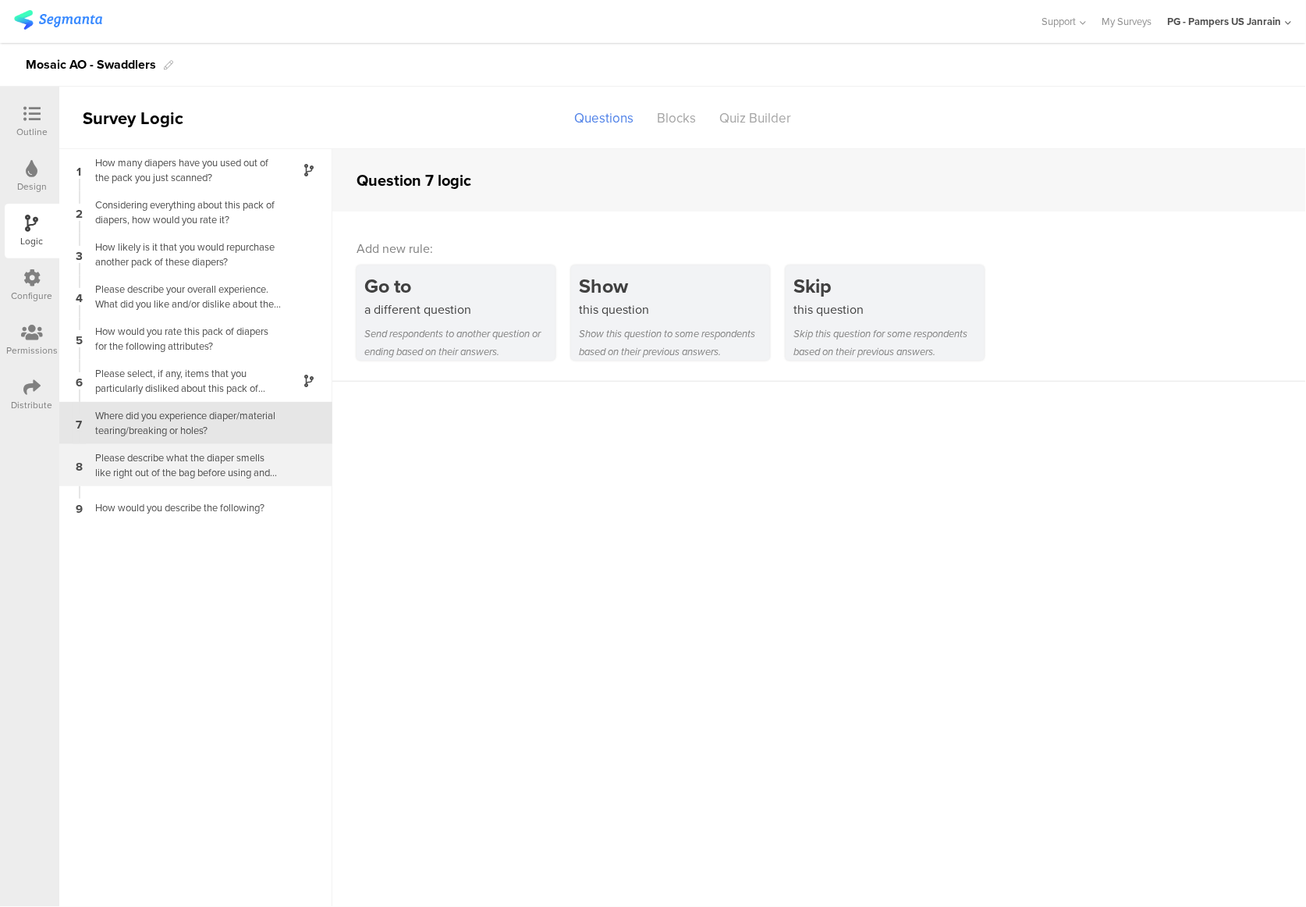
click at [194, 462] on div "Please describe what the diaper smells like right out of the bag before using a…" at bounding box center [183, 465] width 195 height 30
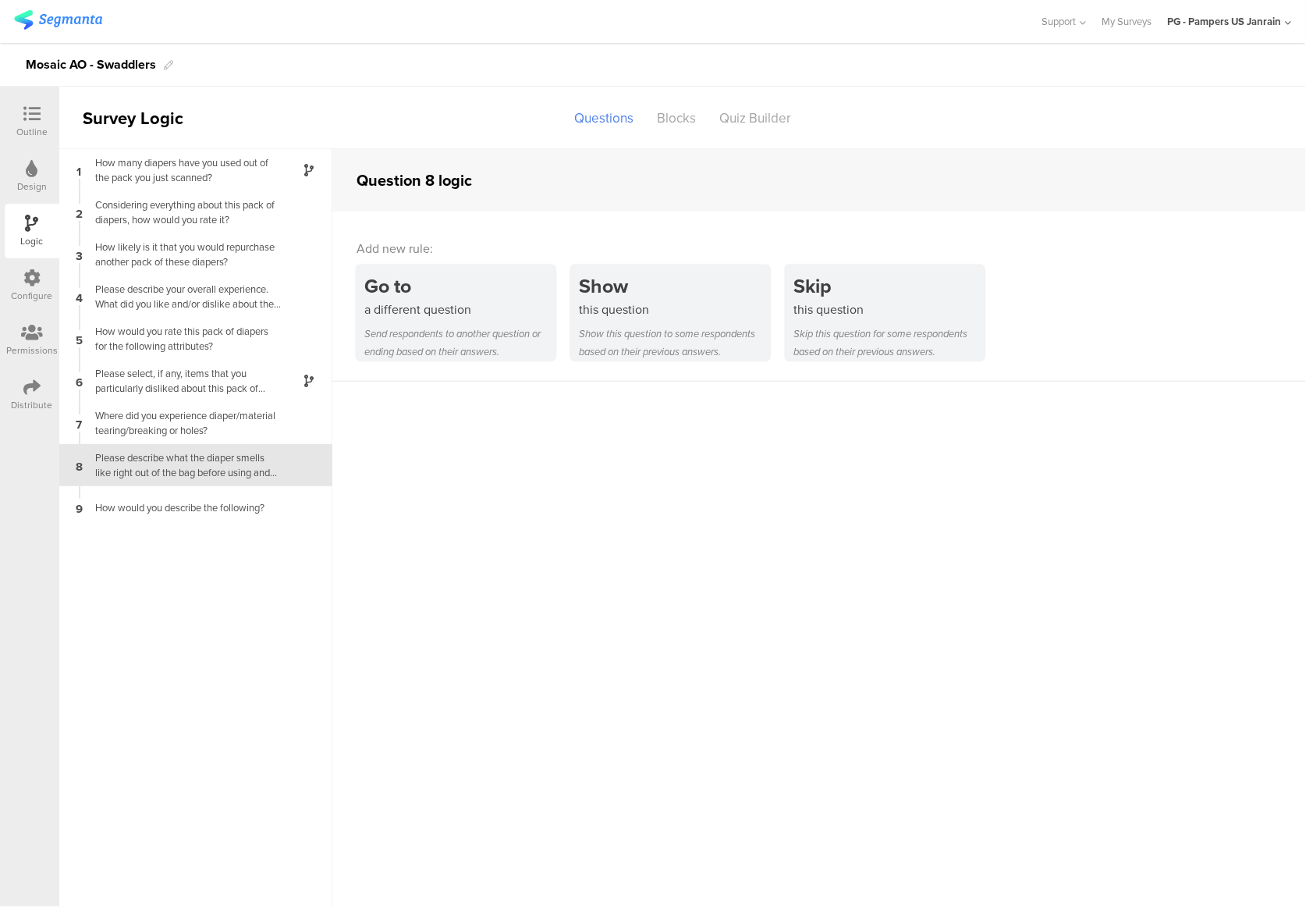
click at [34, 276] on icon at bounding box center [31, 277] width 17 height 17
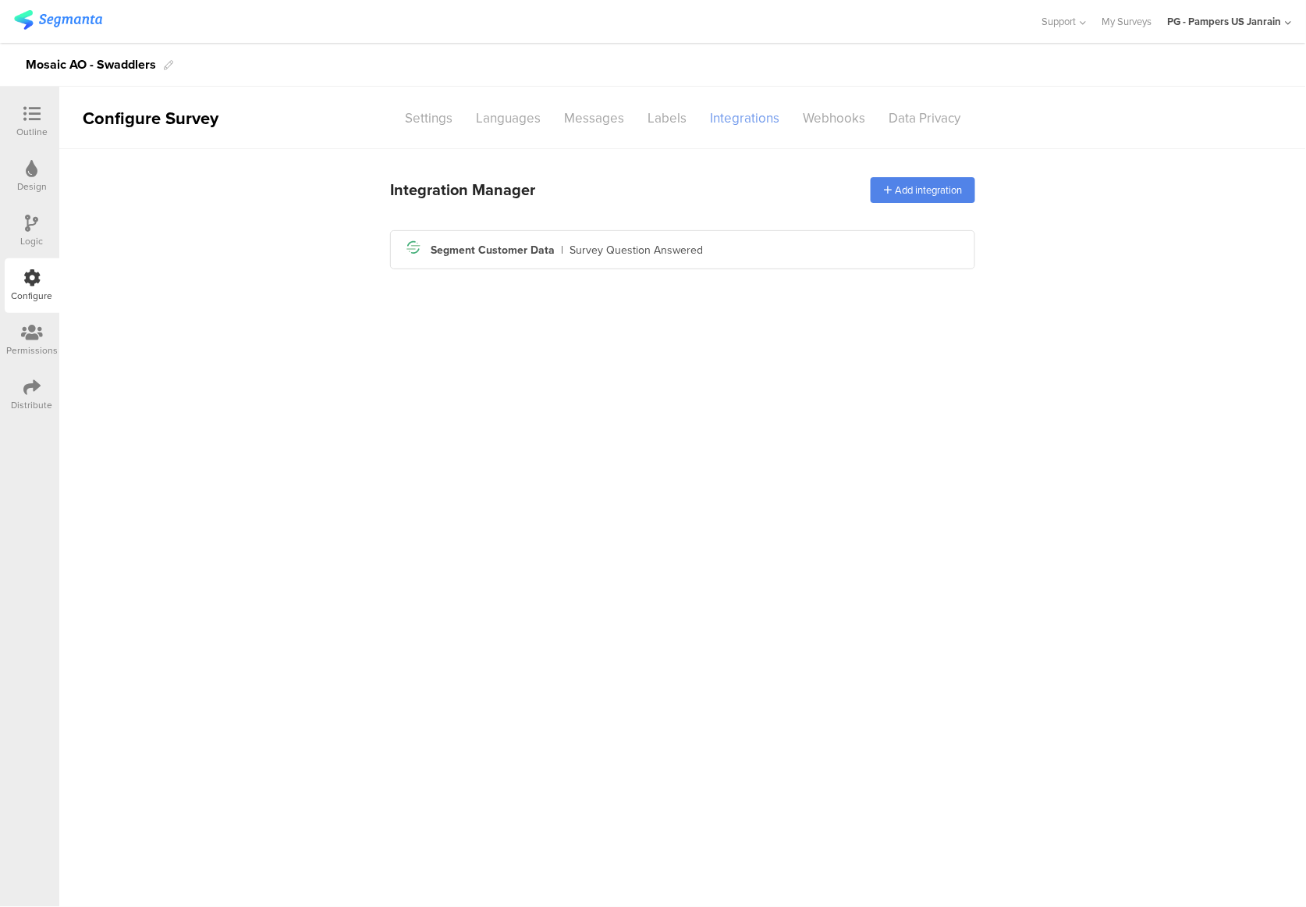
click at [710, 116] on div "Integrations" at bounding box center [745, 118] width 93 height 27
click at [712, 226] on div "Integration Manager Add integration Segment icon Created with Sketch. Segment C…" at bounding box center [682, 222] width 585 height 108
click at [716, 250] on div "Segment icon Created with Sketch. Segment Customer Data | Survey Question Answe…" at bounding box center [683, 249] width 560 height 27
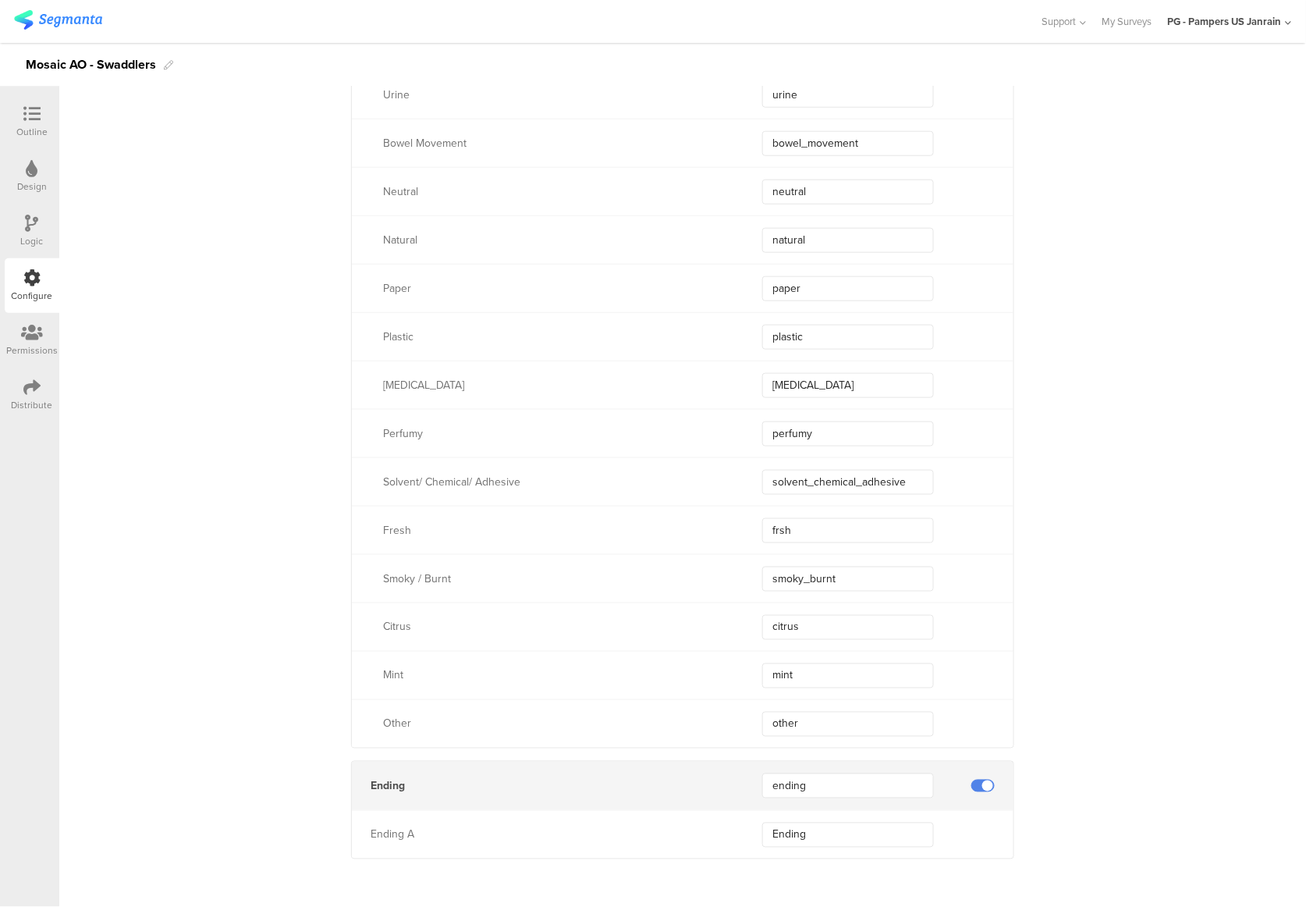
scroll to position [6348, 0]
type input "fresh"
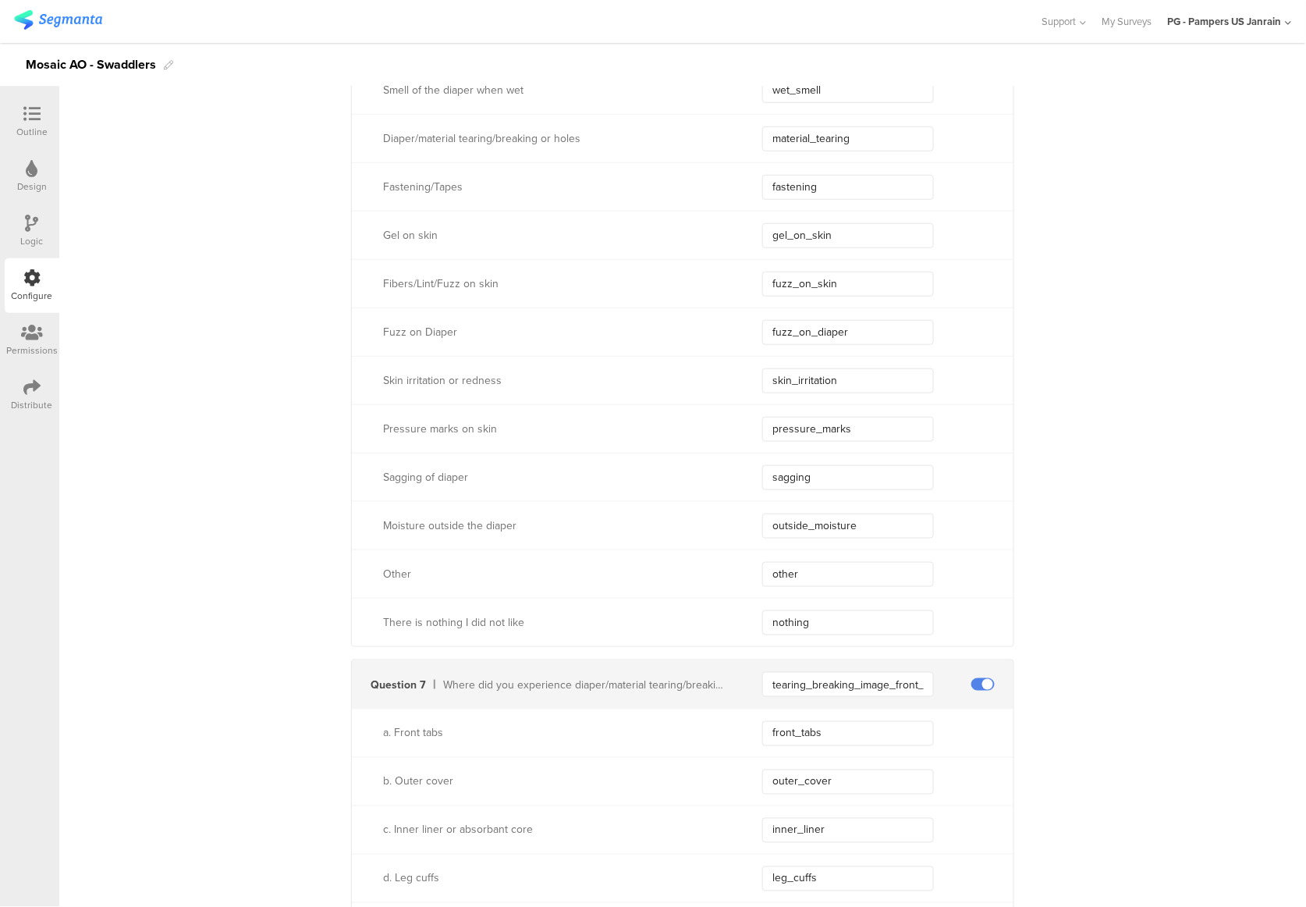
scroll to position [4267, 0]
click at [821, 491] on input "sagging" at bounding box center [848, 482] width 172 height 25
type input "sagging_gapping"
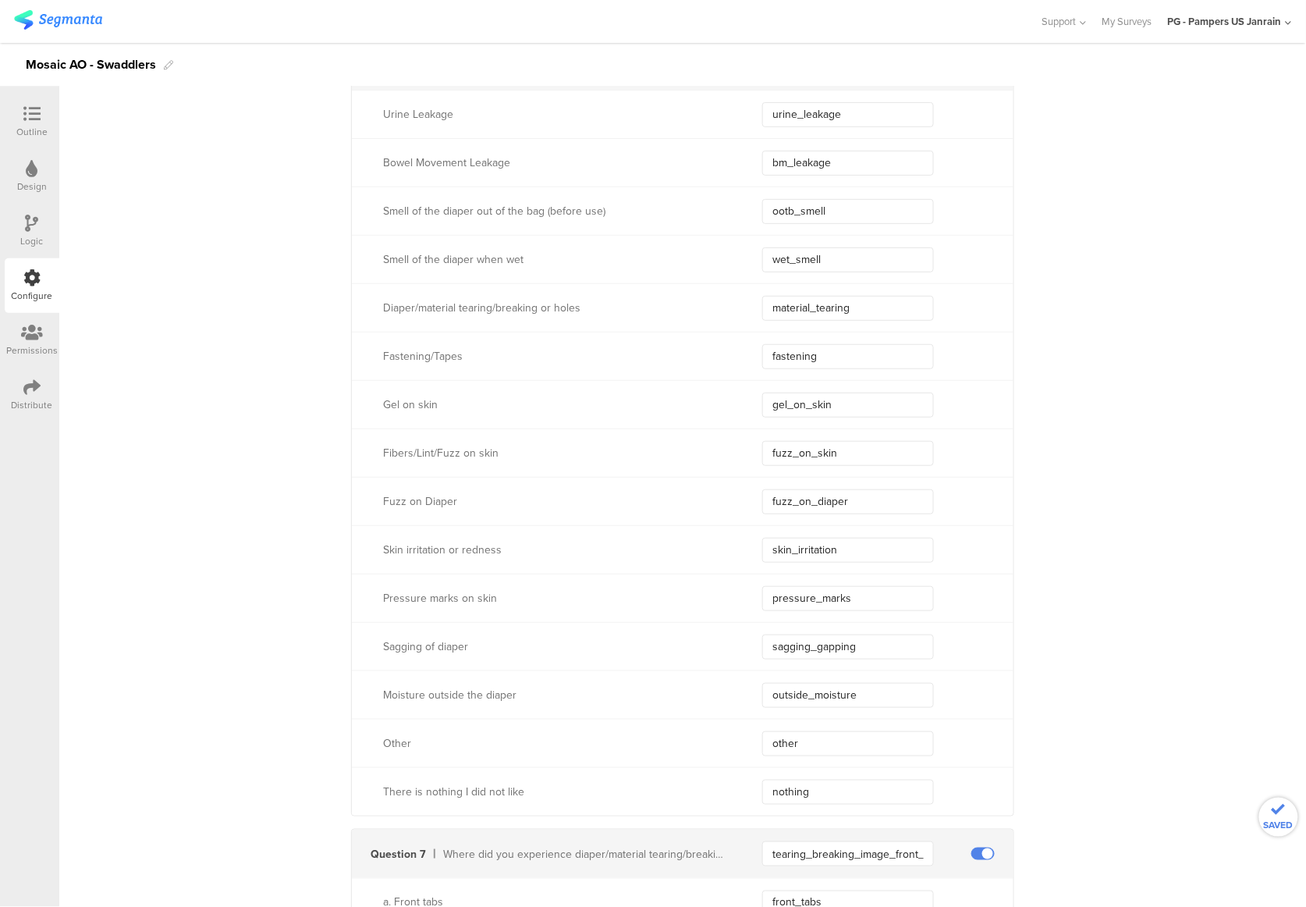
scroll to position [3851, 0]
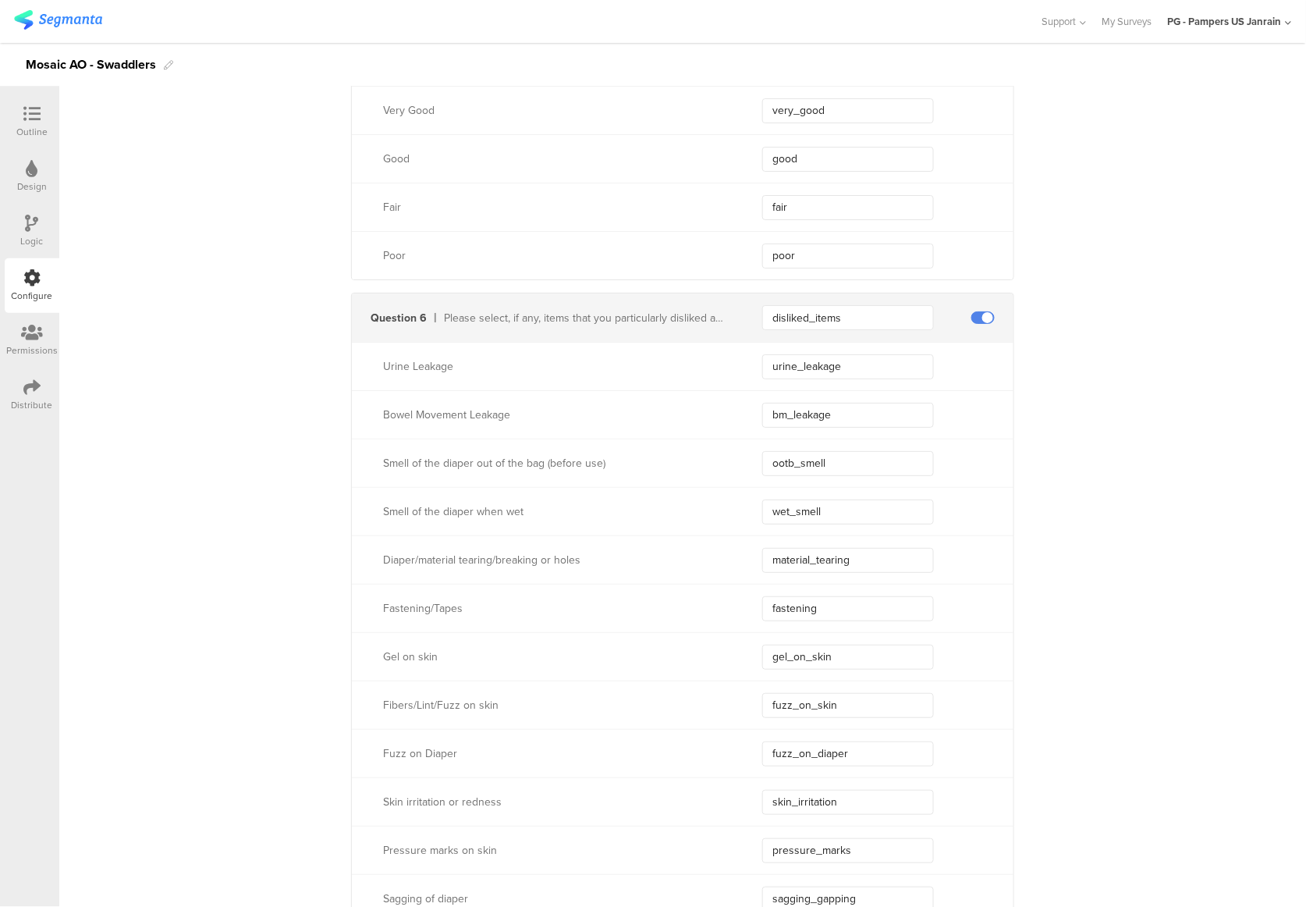
click at [28, 109] on icon at bounding box center [31, 113] width 17 height 17
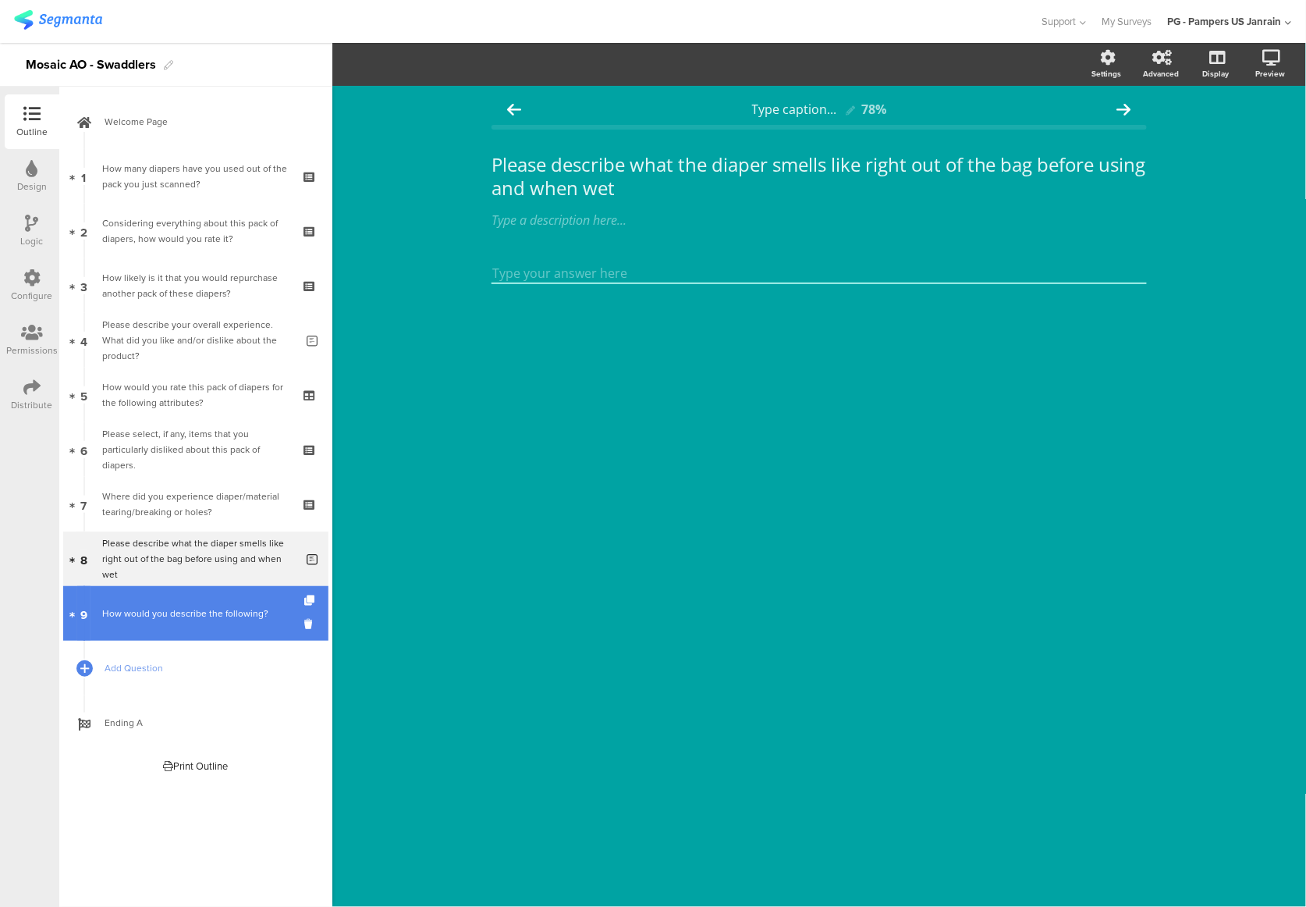
click at [178, 597] on link "9 How would you describe the following?" at bounding box center [195, 613] width 265 height 55
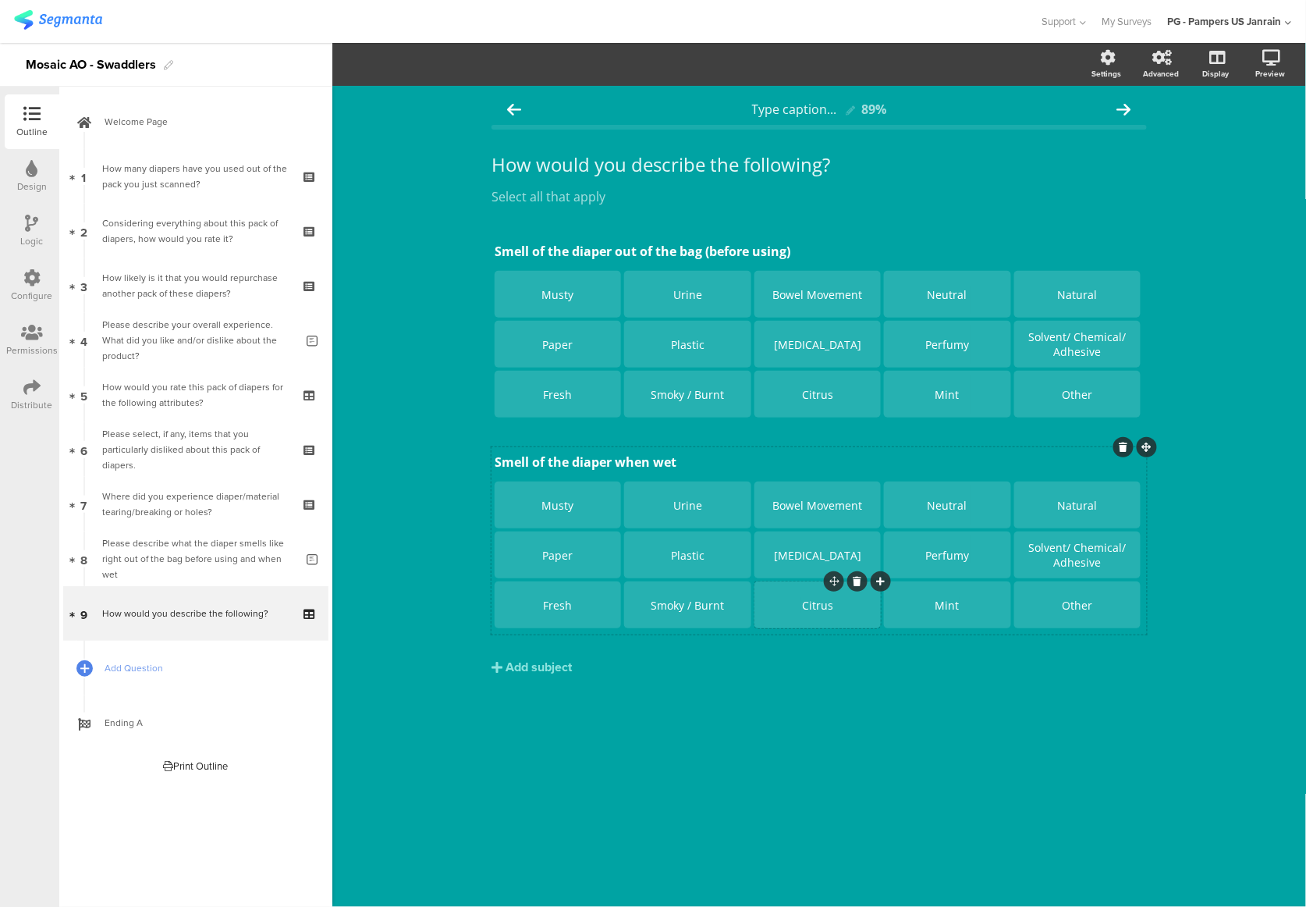
click at [844, 612] on div "Citrus" at bounding box center [818, 605] width 122 height 15
click at [392, 419] on div "Type caption... 89% How would you describe the following? How would you describ…" at bounding box center [819, 496] width 974 height 821
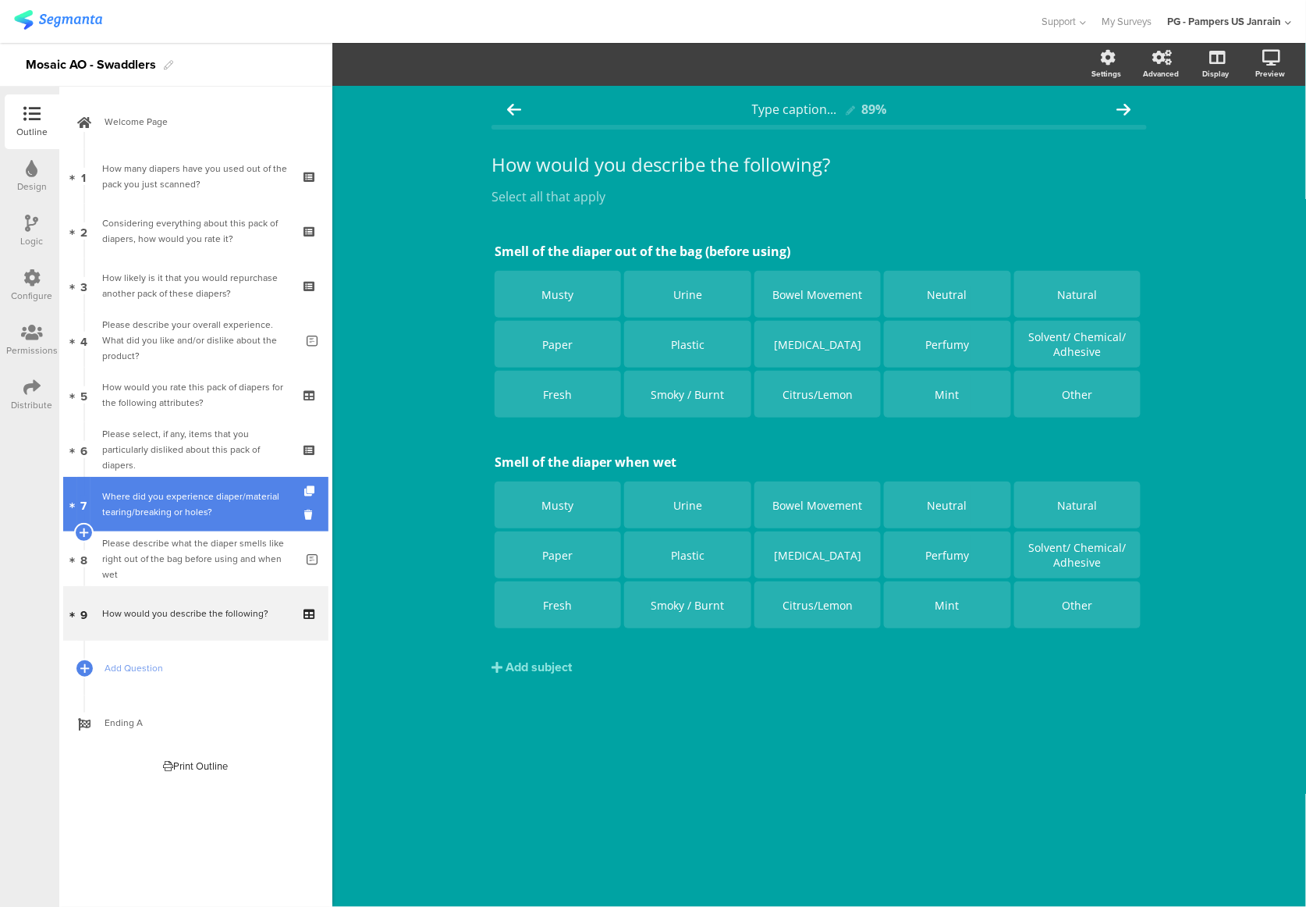
click at [198, 512] on div "Where did you experience diaper/material tearing/breaking or holes?" at bounding box center [195, 504] width 187 height 31
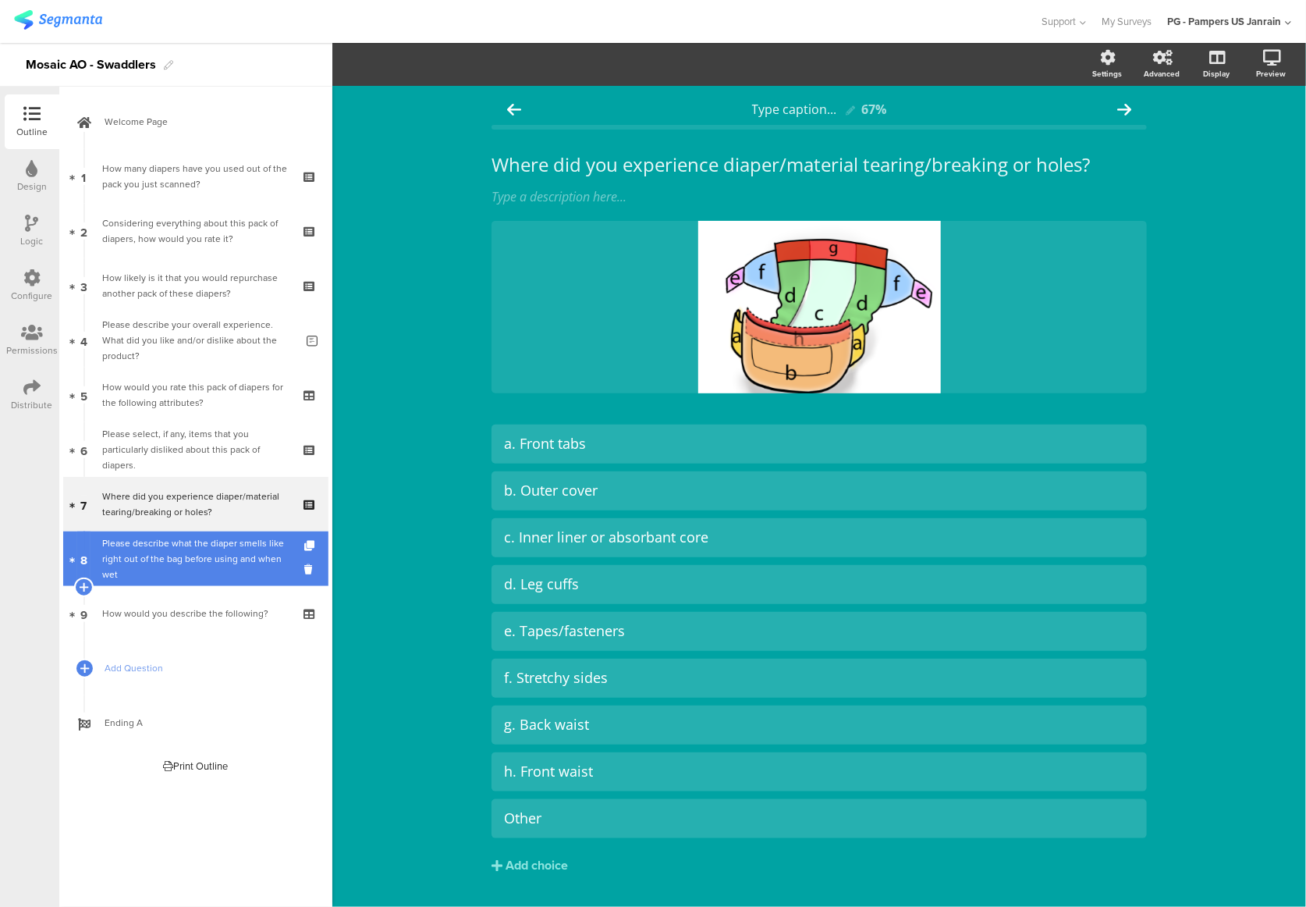
click at [197, 571] on div "Please describe what the diaper smells like right out of the bag before using a…" at bounding box center [198, 558] width 193 height 47
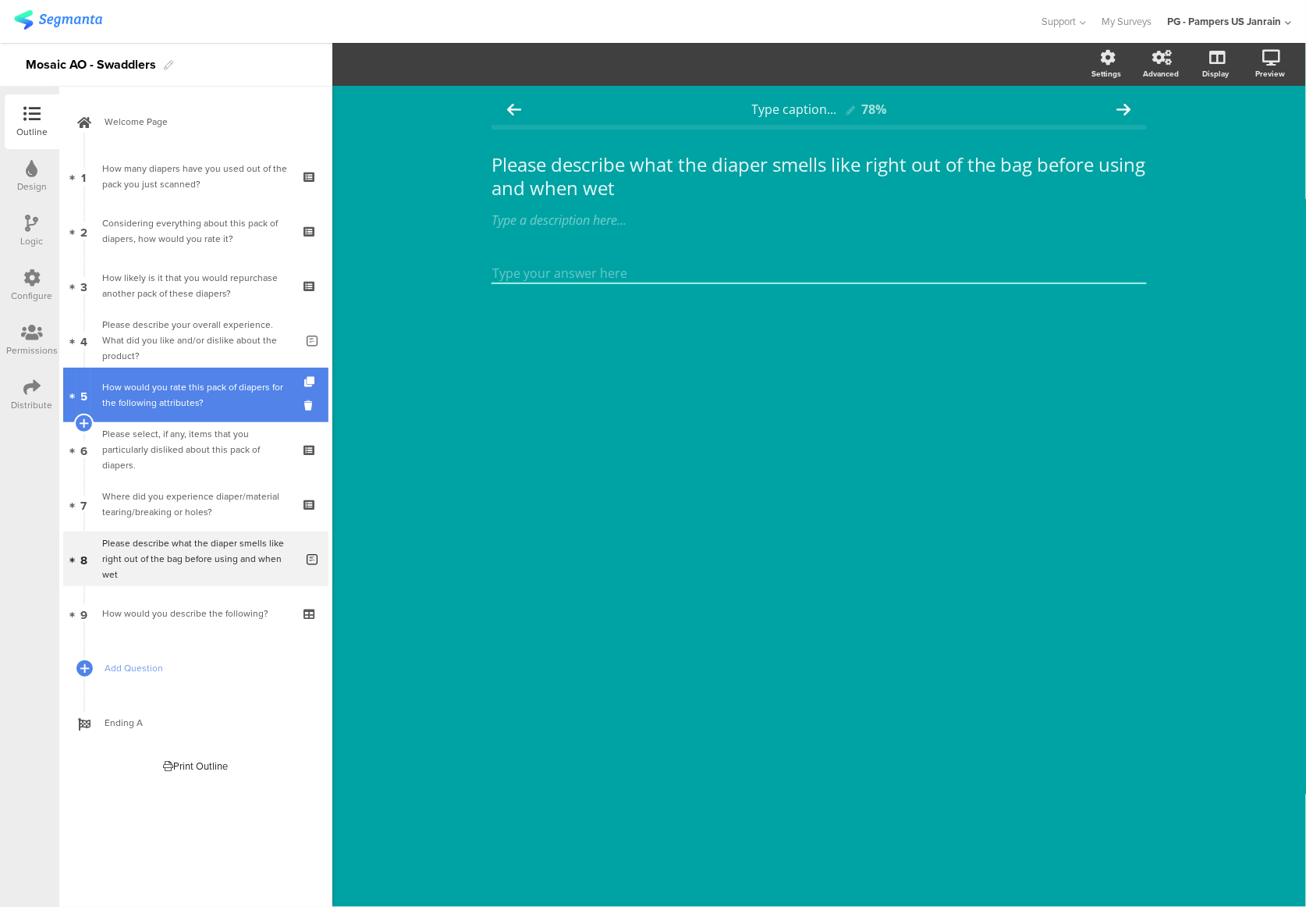
click at [161, 398] on div "How would you rate this pack of diapers for the following attributes?" at bounding box center [195, 394] width 187 height 31
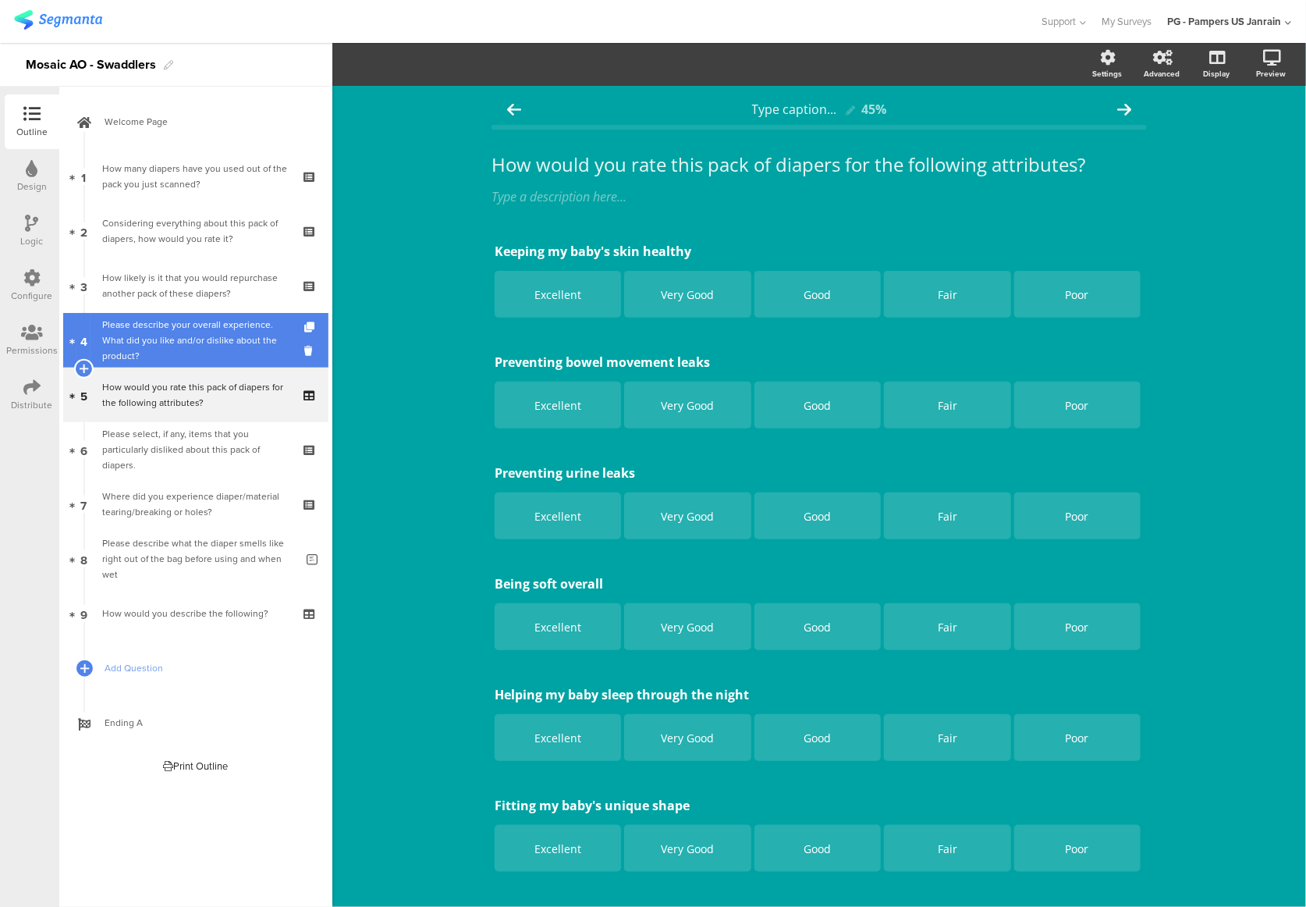
click at [161, 342] on div "Please describe your overall experience. What did you like and/or dislike about…" at bounding box center [198, 340] width 193 height 47
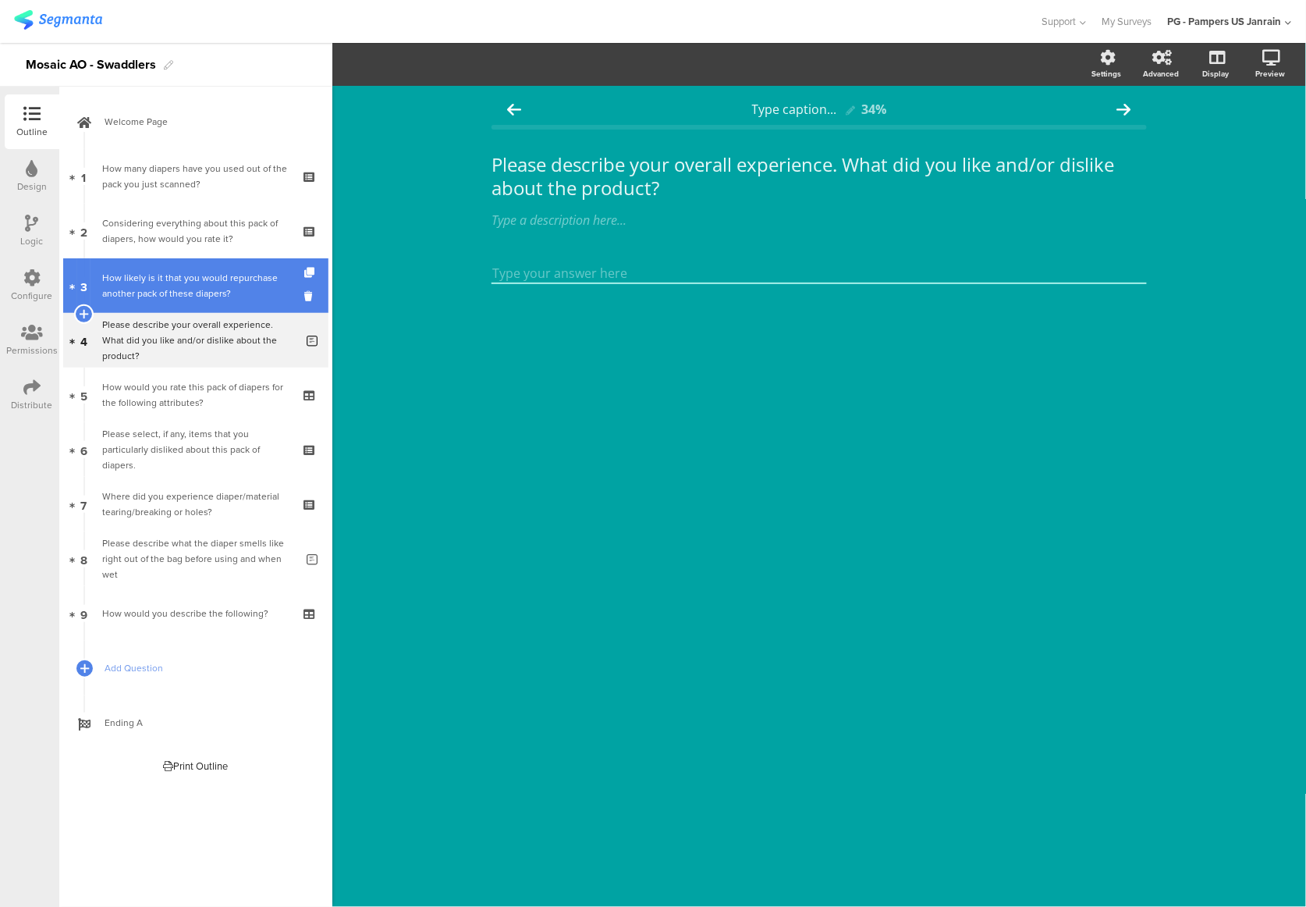
click at [166, 278] on div "How likely is it that you would repurchase another pack of these diapers?" at bounding box center [195, 285] width 187 height 31
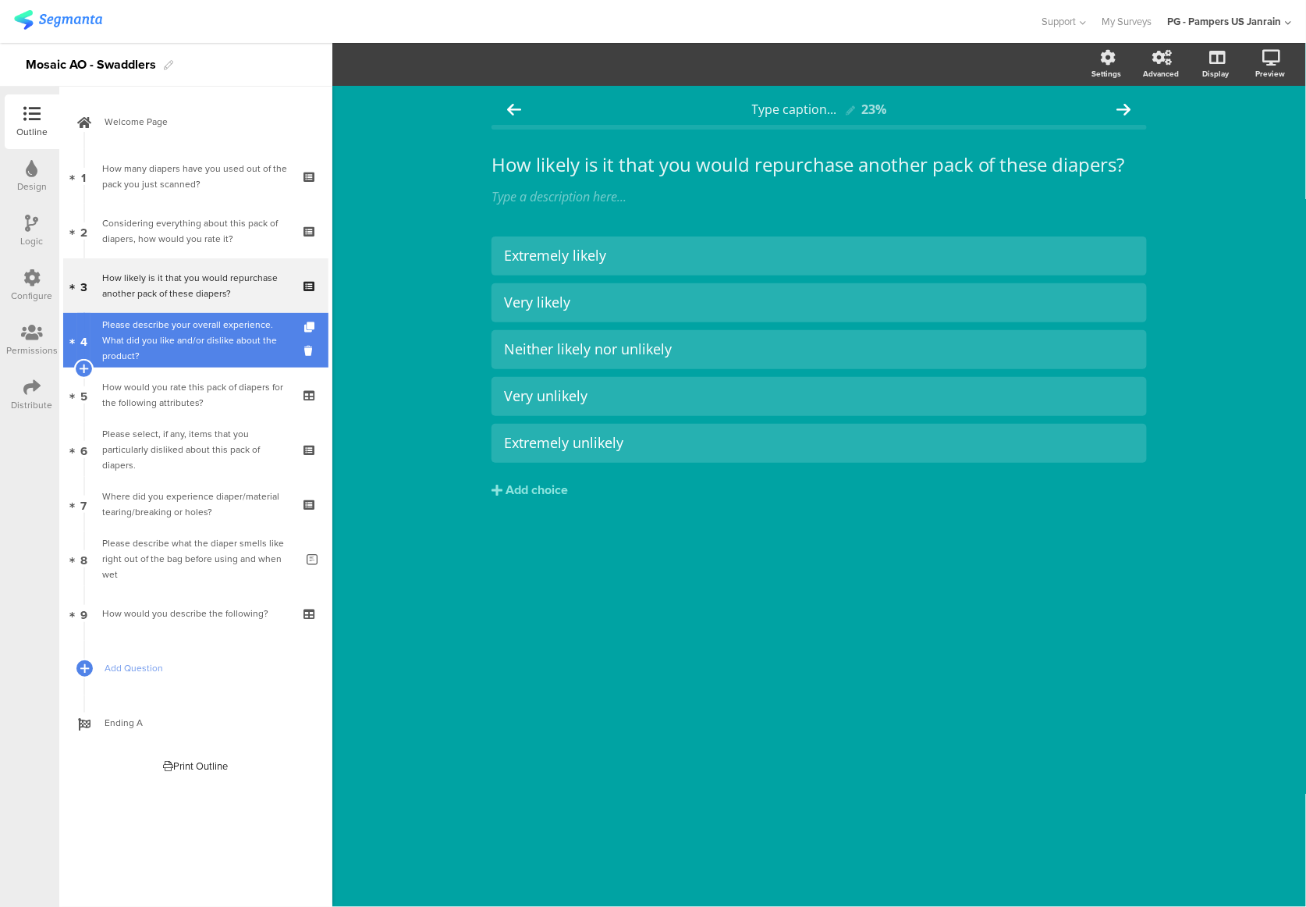
click at [175, 354] on div "Please describe your overall experience. What did you like and/or dislike about…" at bounding box center [198, 340] width 193 height 47
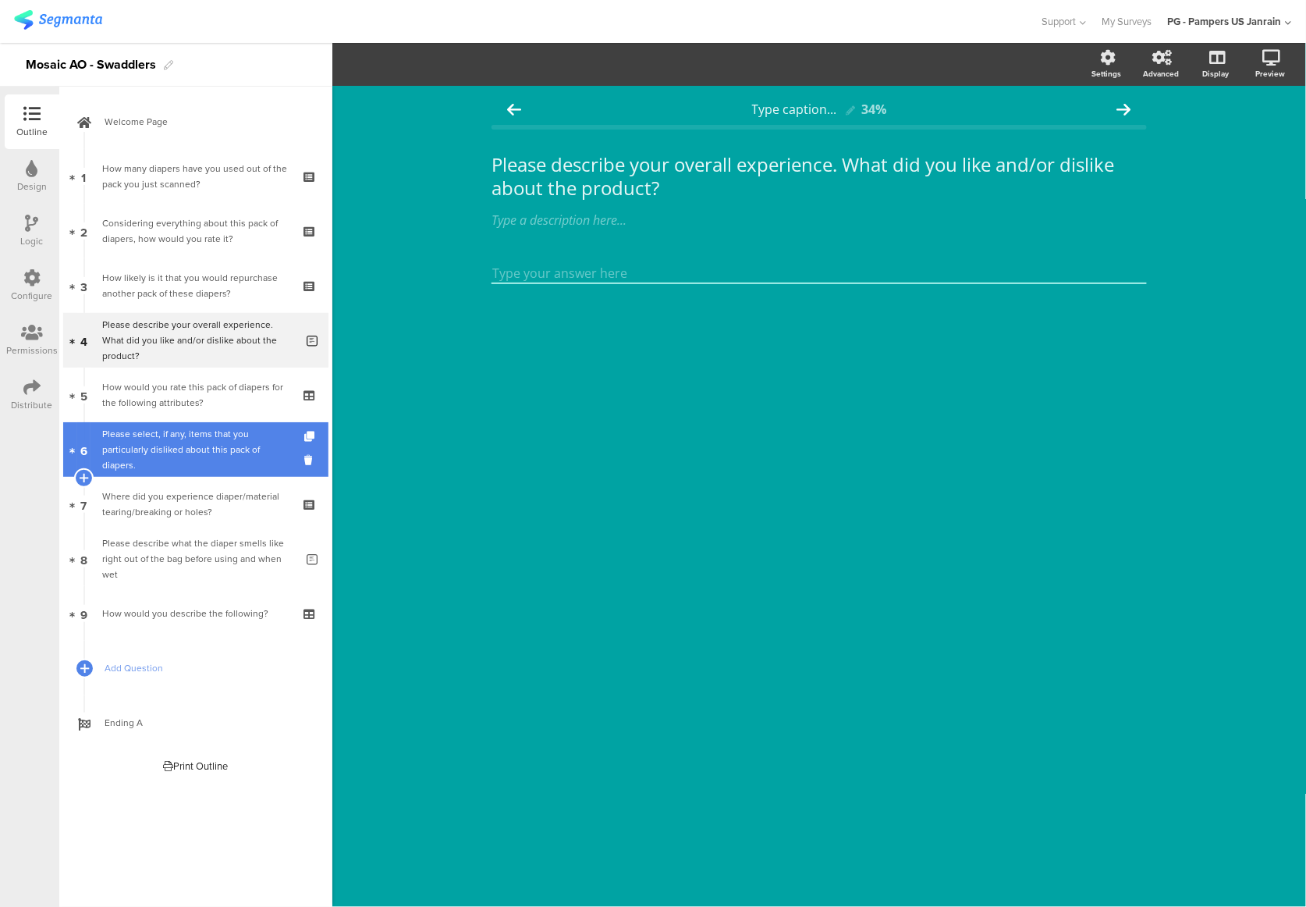
click at [181, 431] on div "Please select, if any, items that you particularly disliked about this pack of …" at bounding box center [195, 449] width 187 height 47
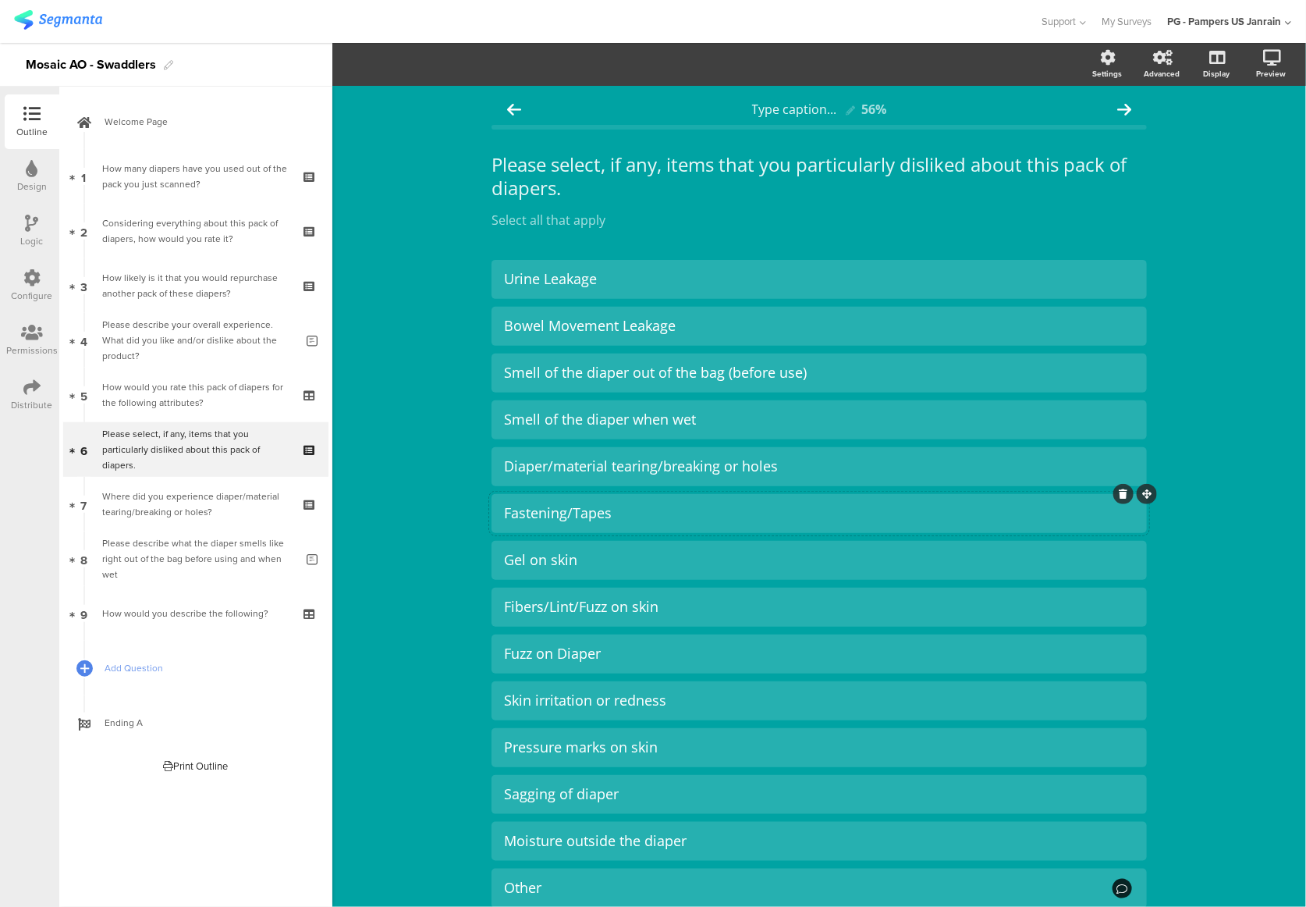
click at [590, 507] on div "Fastening/Tapes" at bounding box center [819, 513] width 631 height 18
paste div
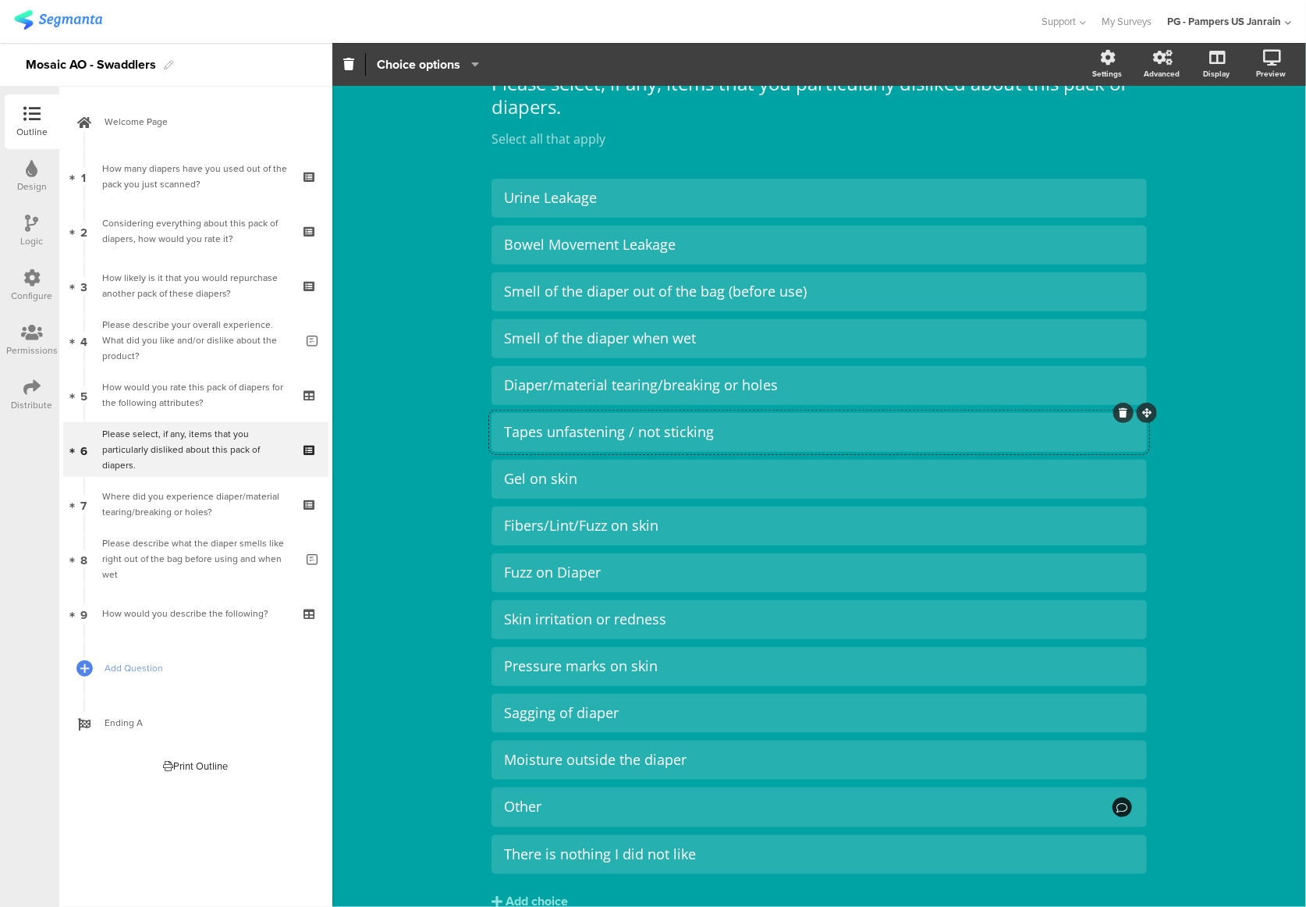
scroll to position [157, 0]
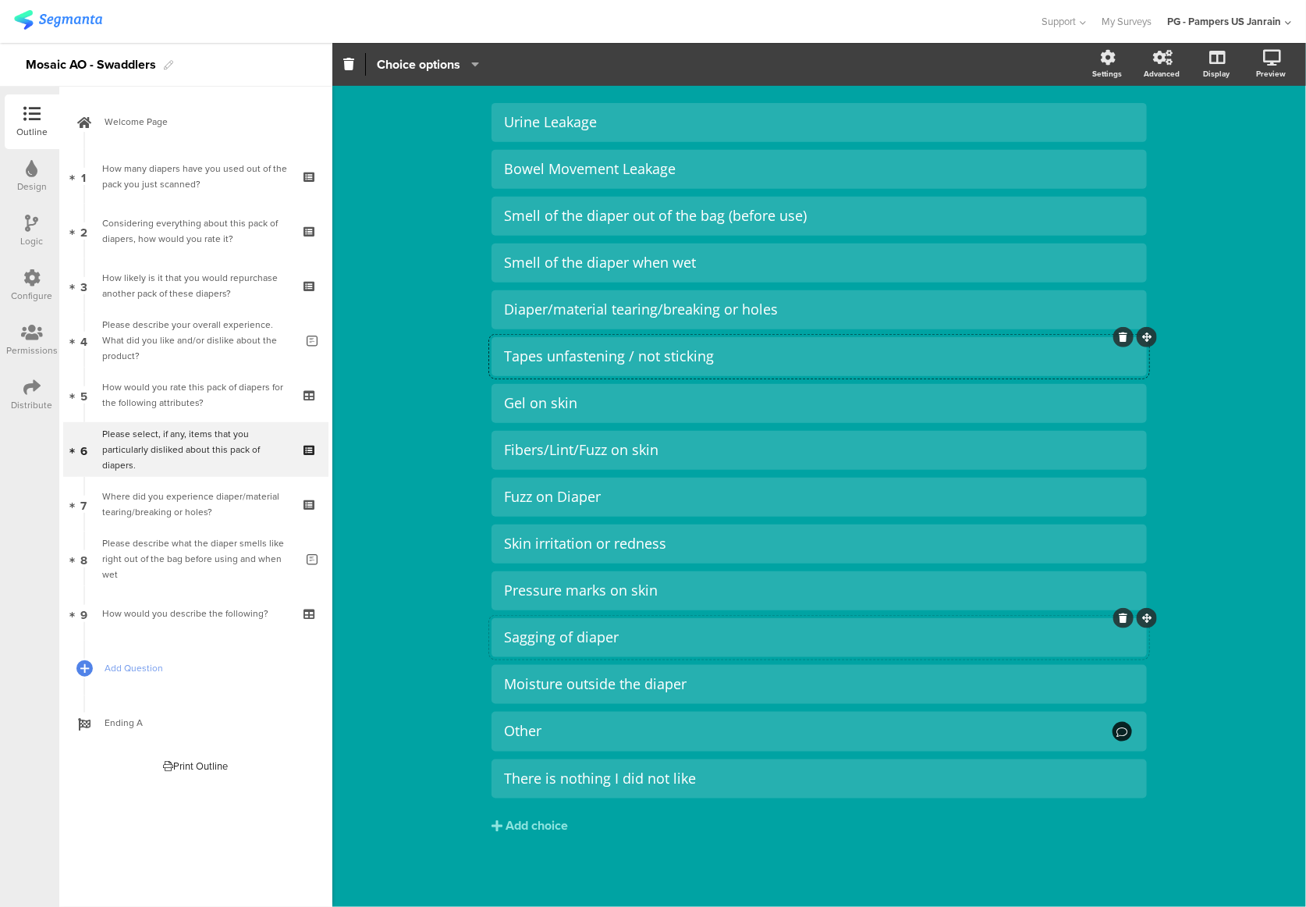
click at [545, 635] on div "Sagging of diaper" at bounding box center [819, 637] width 631 height 18
click at [428, 396] on div "Type caption... 56% Please select, if any, items that you particularly disliked…" at bounding box center [819, 418] width 974 height 979
click at [659, 635] on div "Sagging/gapping of diaper" at bounding box center [819, 637] width 631 height 18
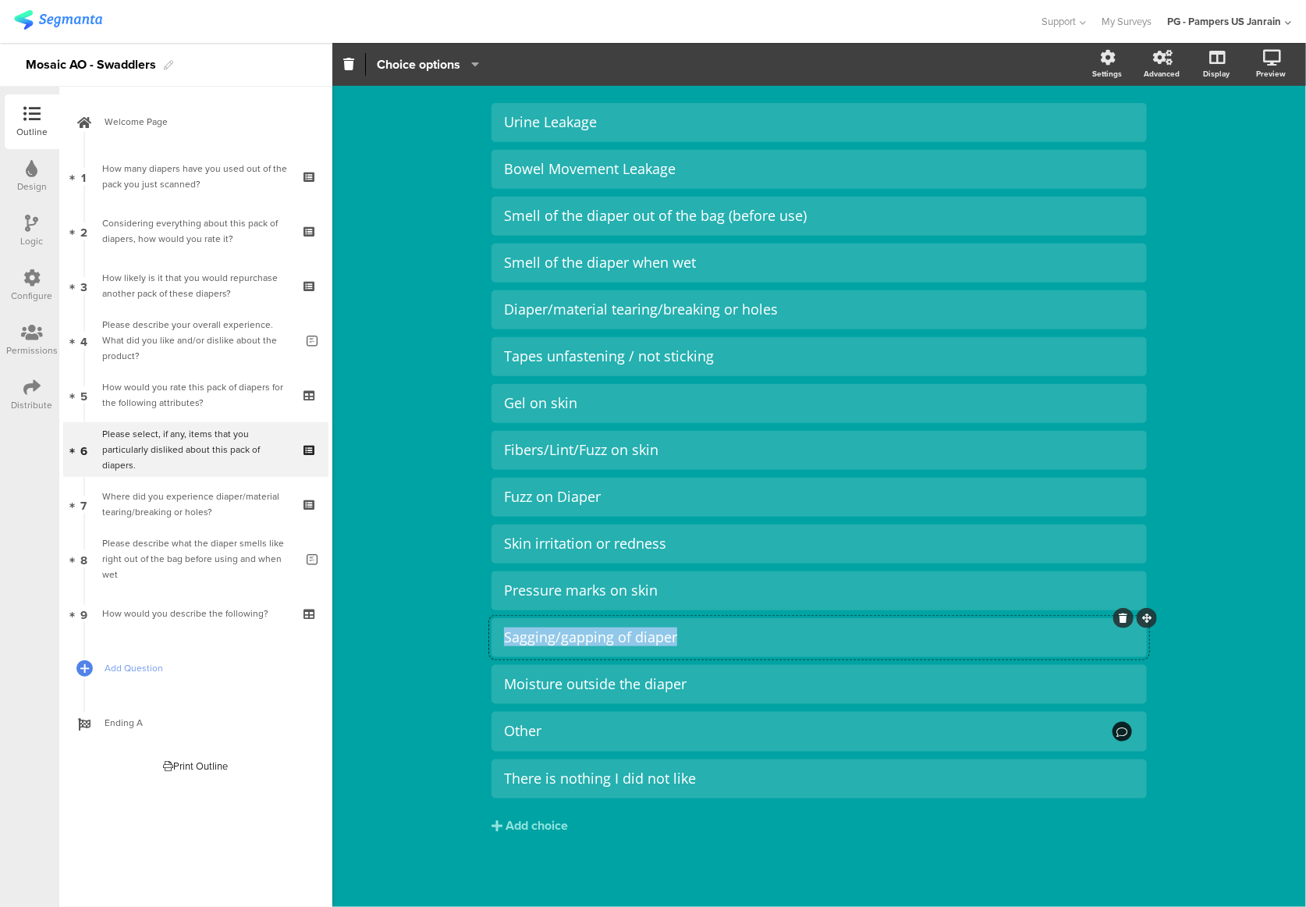
copy div "Sagging/gapping of diaper"
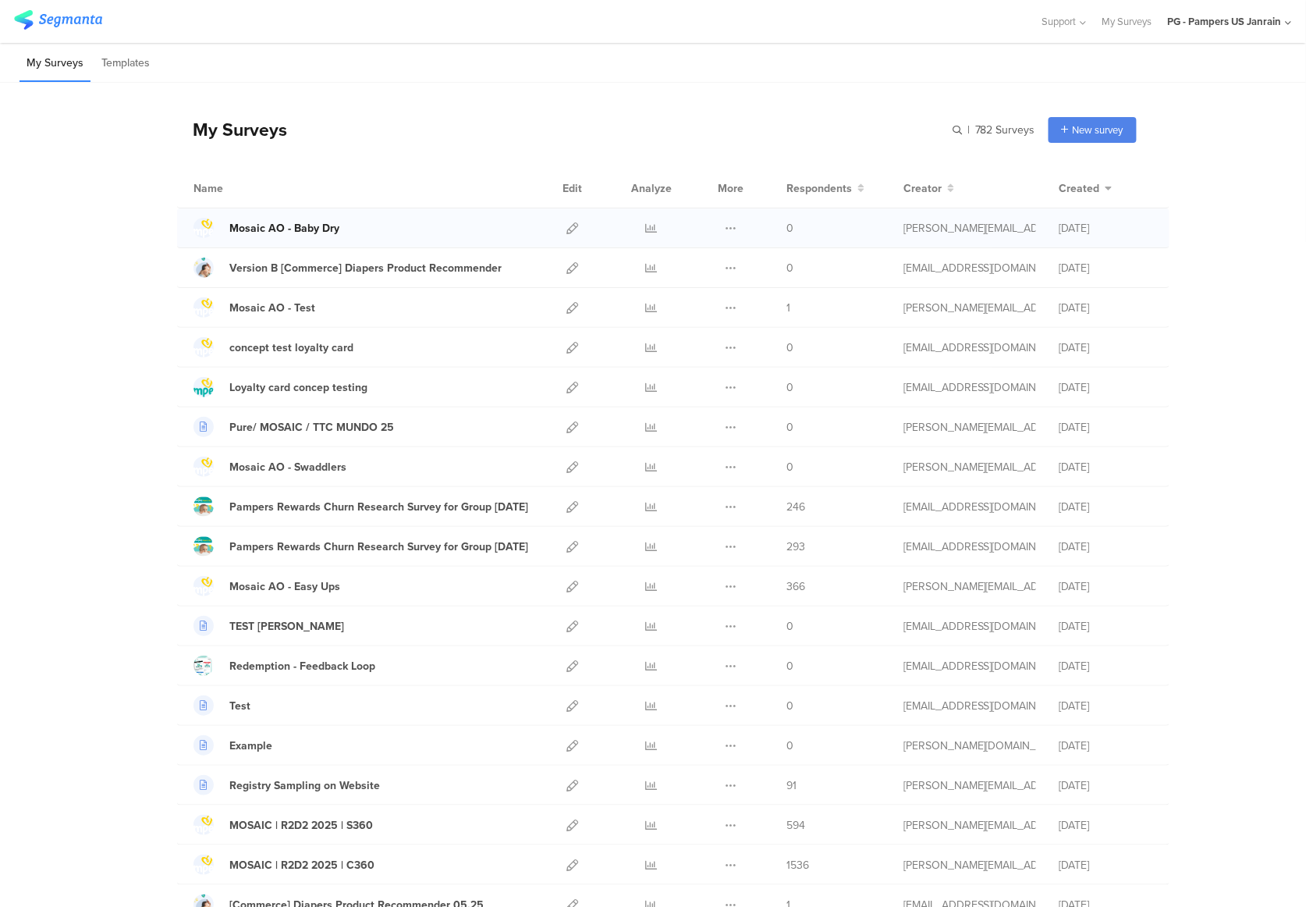
click at [297, 226] on div "Mosaic AO - Baby Dry" at bounding box center [284, 228] width 110 height 16
click at [567, 225] on icon at bounding box center [573, 228] width 12 height 12
click at [278, 223] on div "Mosaic AO - Baby Dry" at bounding box center [284, 228] width 110 height 16
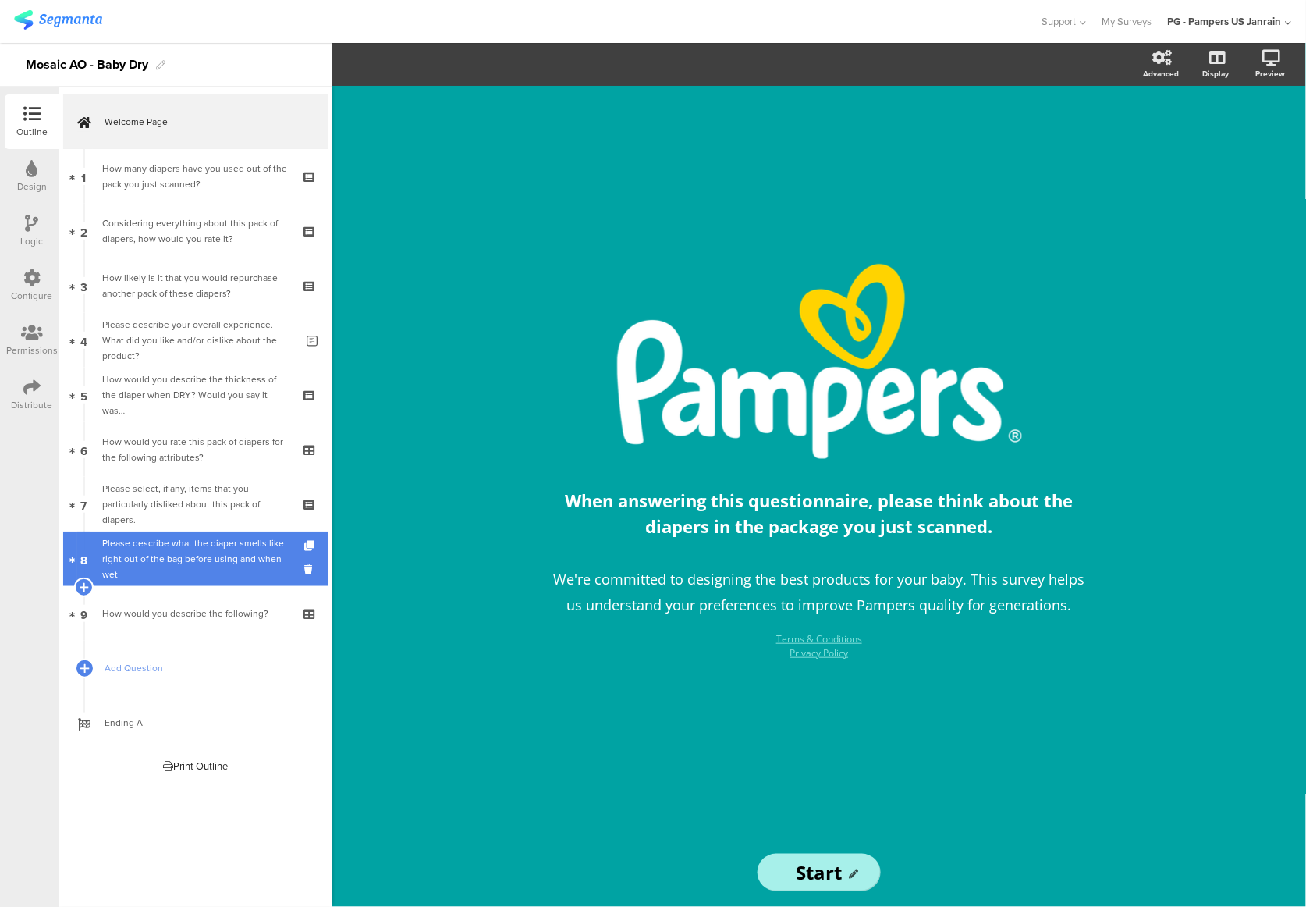
click at [201, 568] on div "Please describe what the diaper smells like right out of the bag before using a…" at bounding box center [198, 558] width 193 height 47
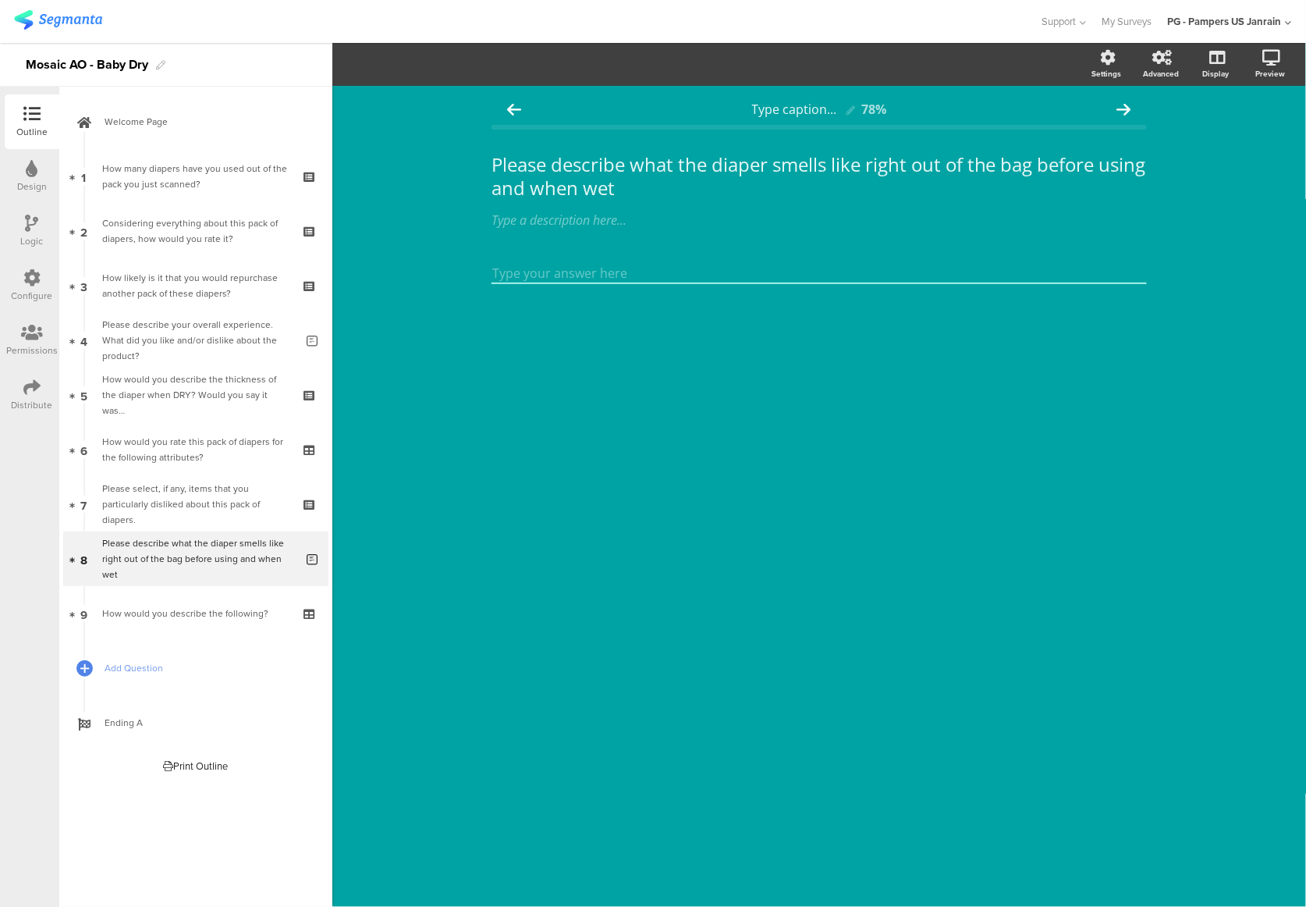
click at [26, 216] on icon at bounding box center [32, 223] width 13 height 17
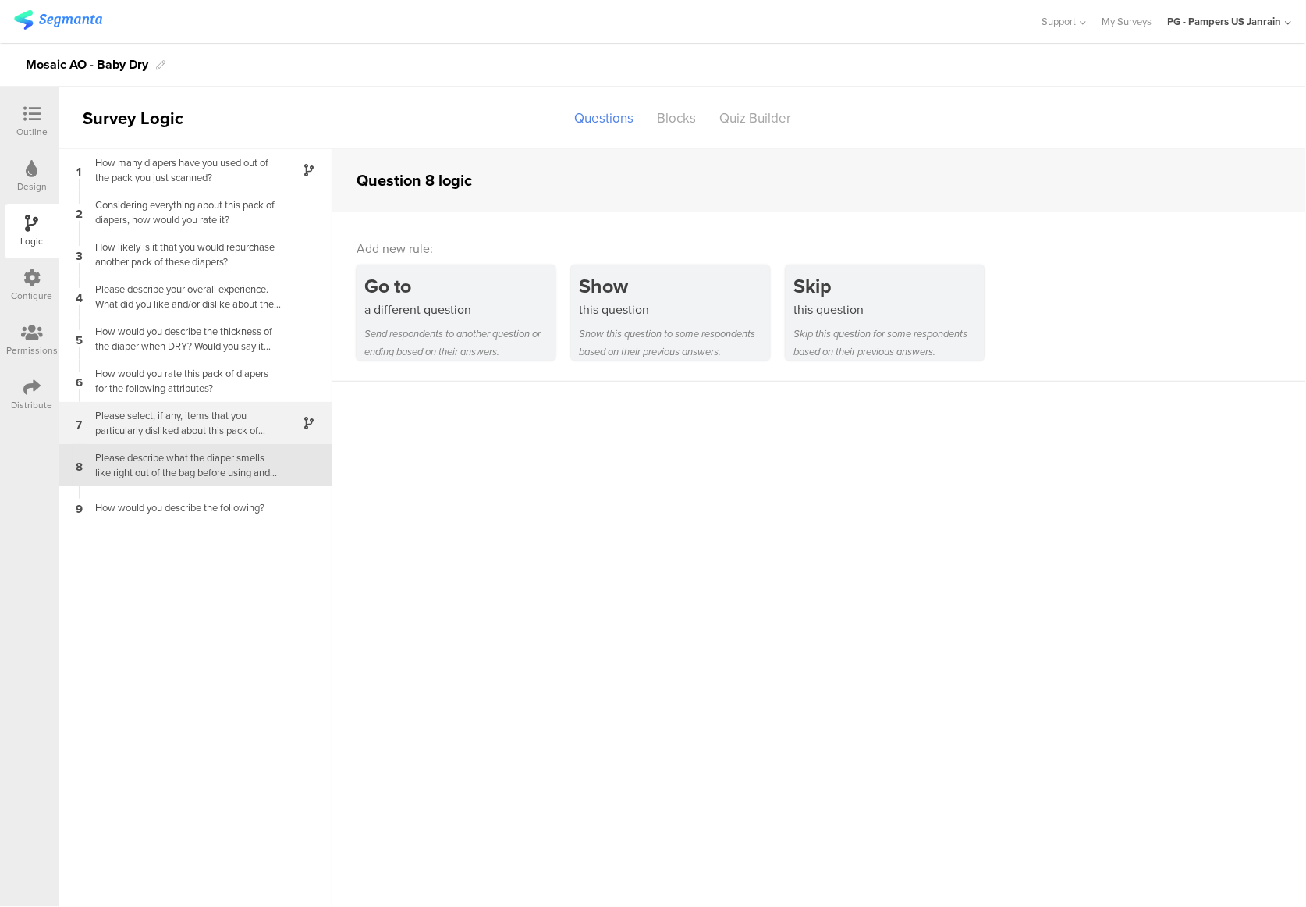
click at [226, 418] on div "Please select, if any, items that you particularly disliked about this pack of …" at bounding box center [183, 423] width 195 height 30
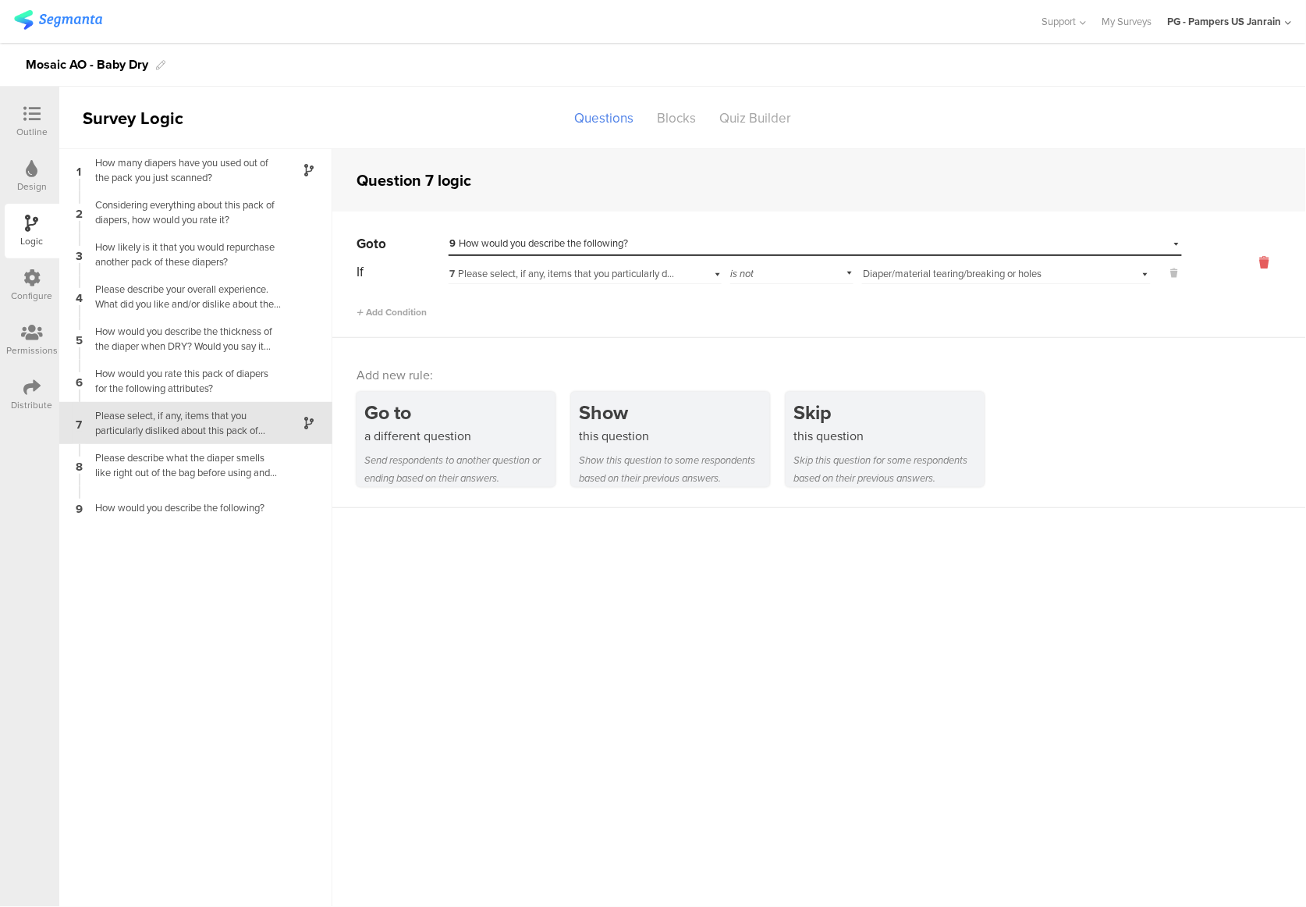
click at [1266, 260] on icon at bounding box center [1264, 263] width 37 height 18
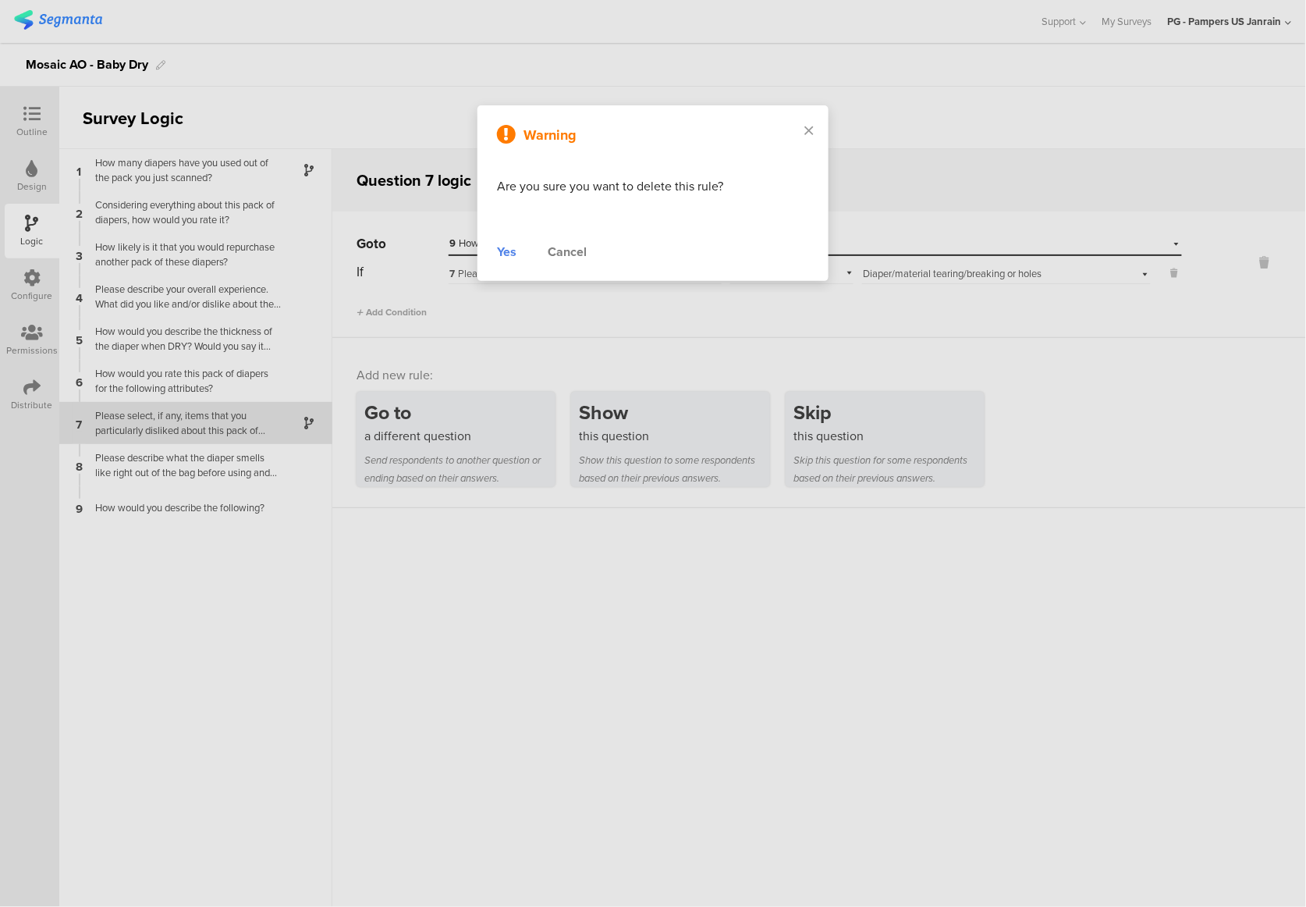
click at [503, 240] on div "Warning Are you sure you want to delete this rule? Yes Cancel" at bounding box center [653, 193] width 351 height 176
click at [507, 251] on div "Yes" at bounding box center [507, 252] width 20 height 19
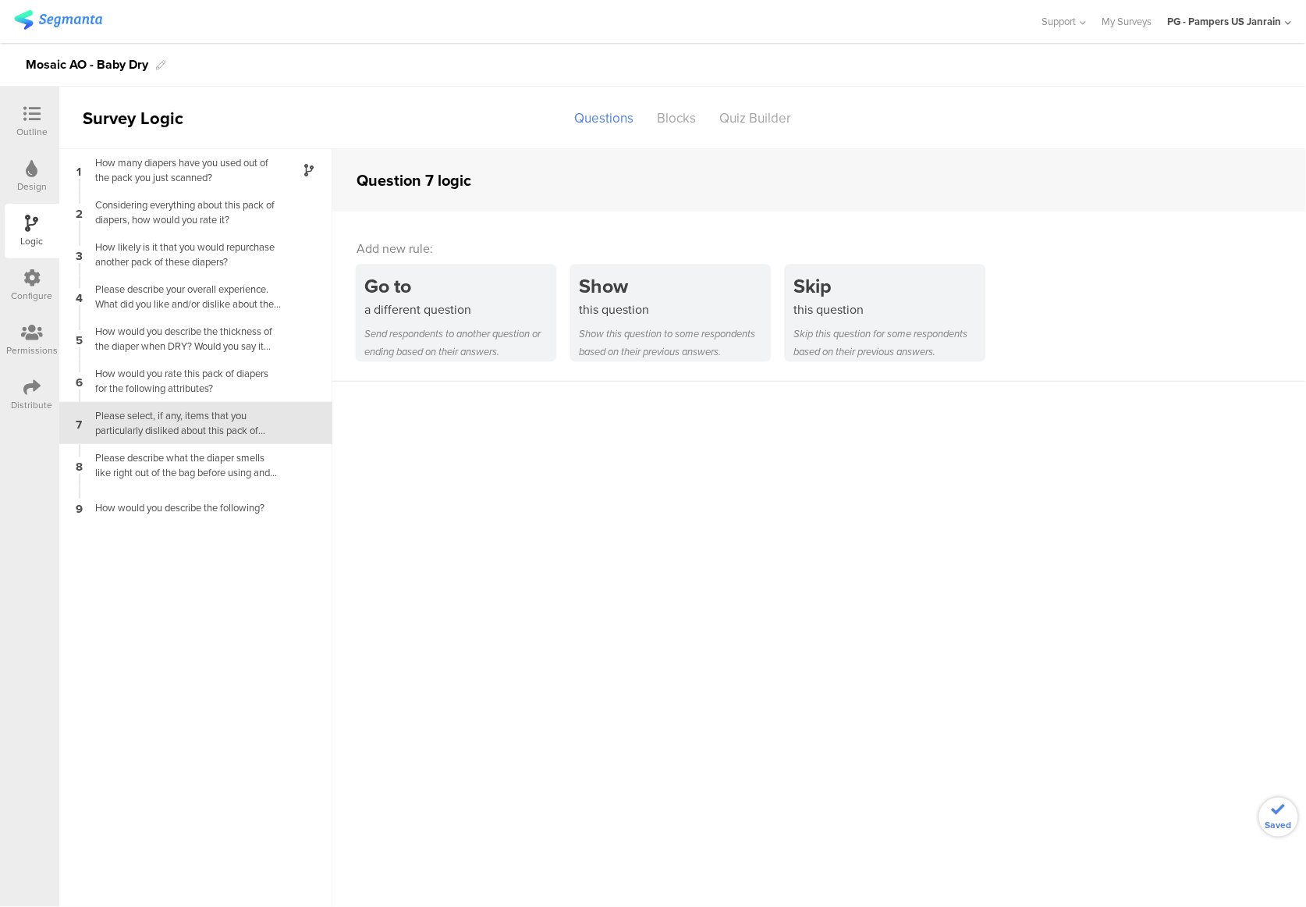
click at [38, 126] on div "Outline" at bounding box center [31, 132] width 31 height 14
